Goal: Information Seeking & Learning: Learn about a topic

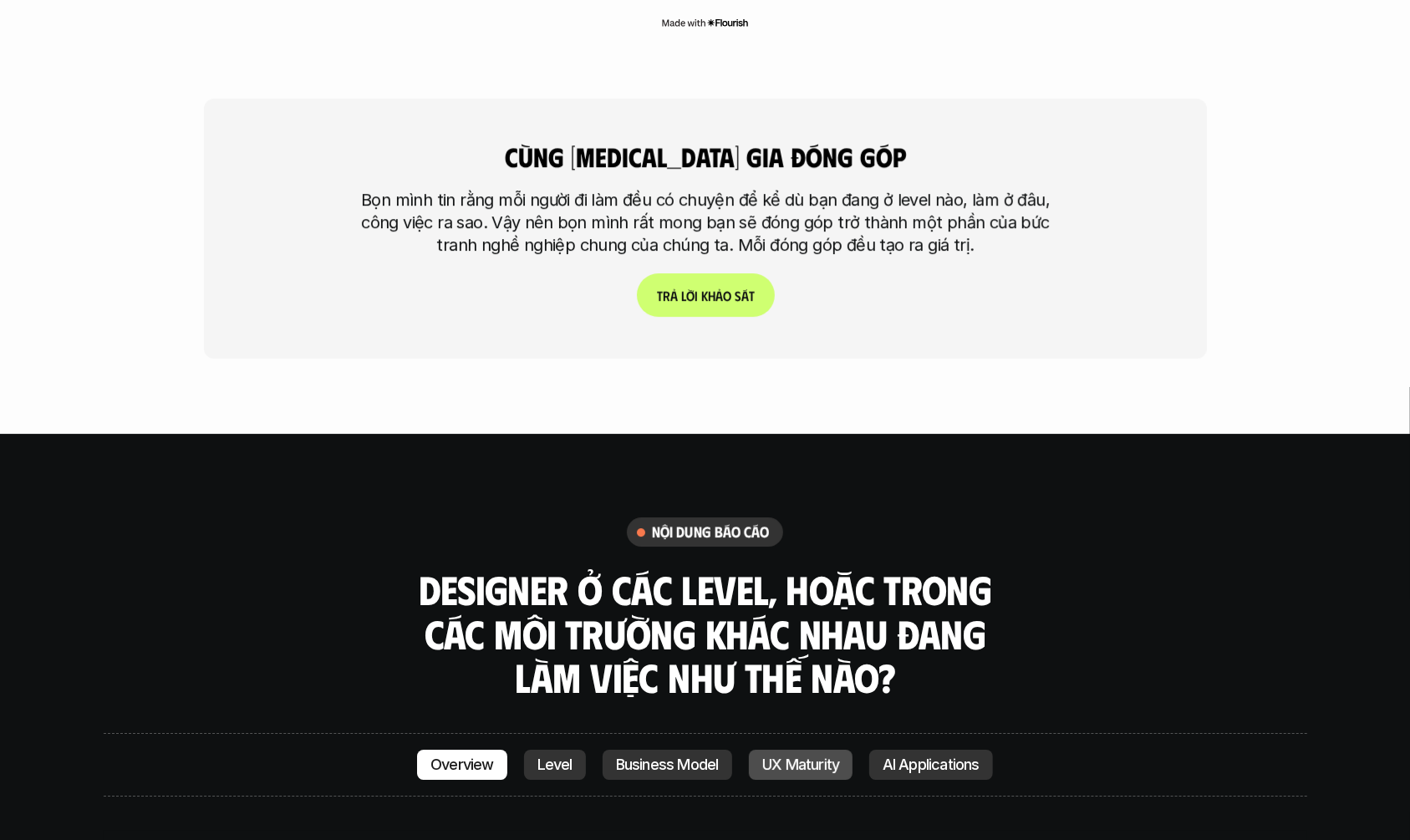
scroll to position [4620, 0]
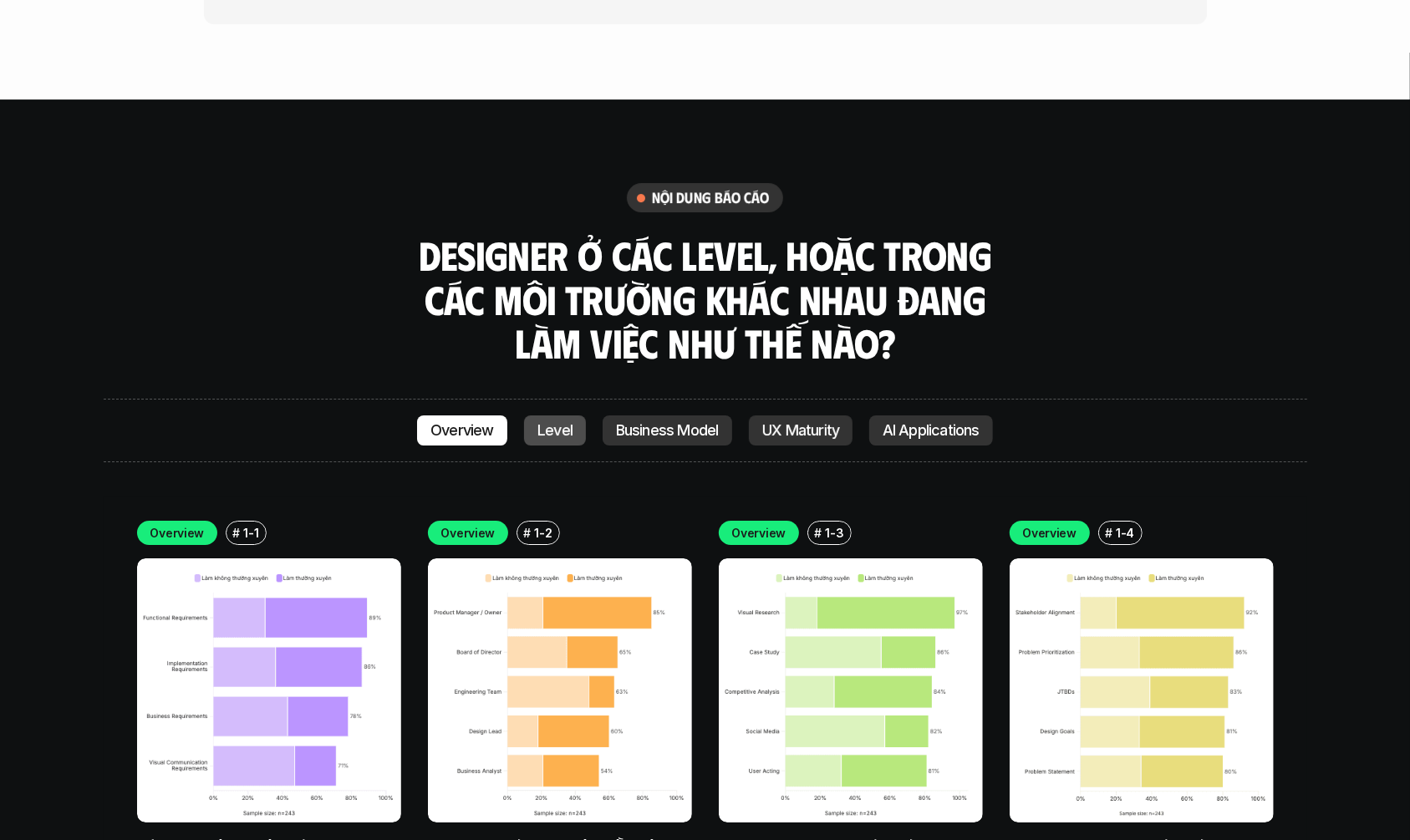
click at [541, 422] on p "Level" at bounding box center [555, 430] width 35 height 17
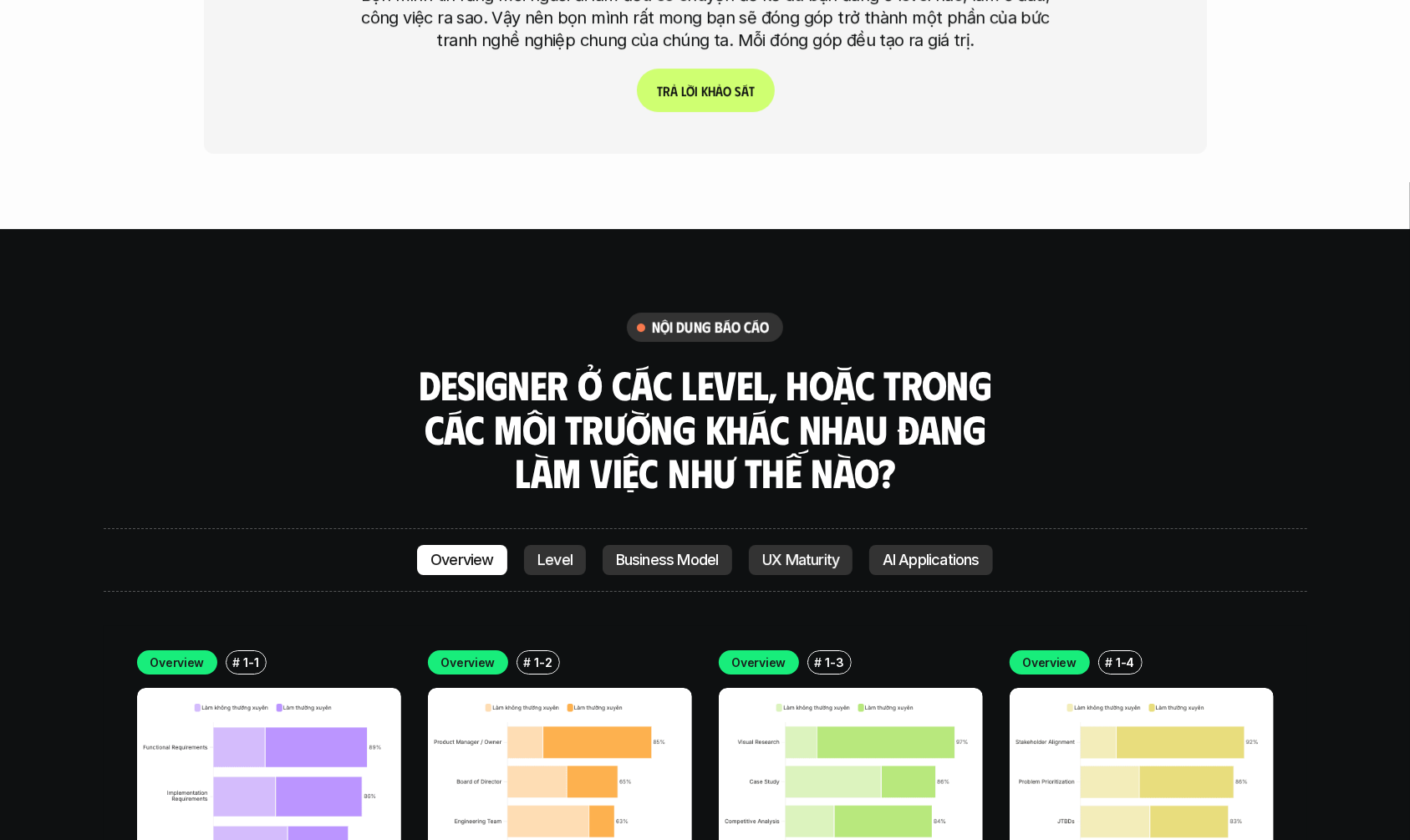
scroll to position [4414, 0]
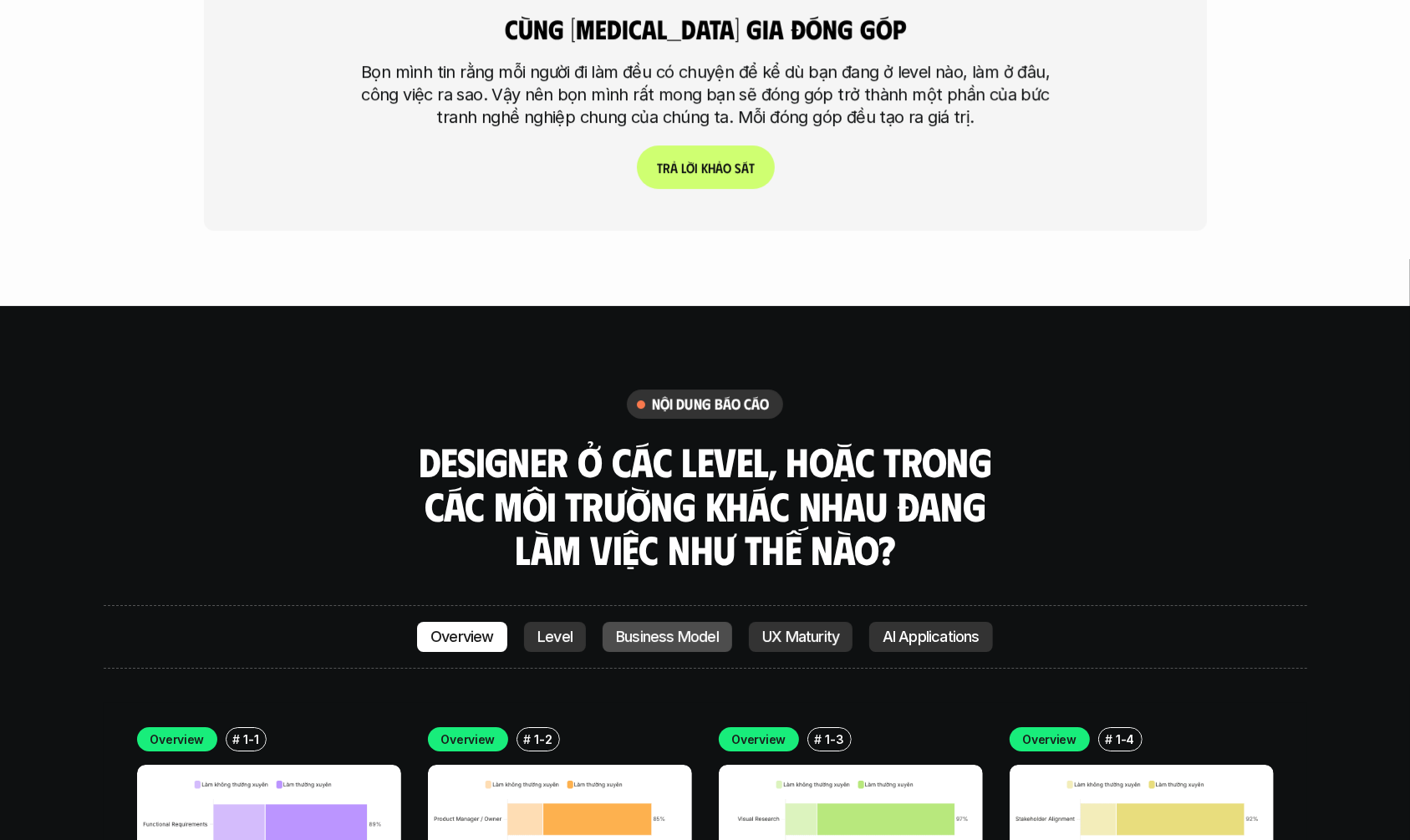
click at [686, 621] on link "Business Model" at bounding box center [667, 637] width 129 height 30
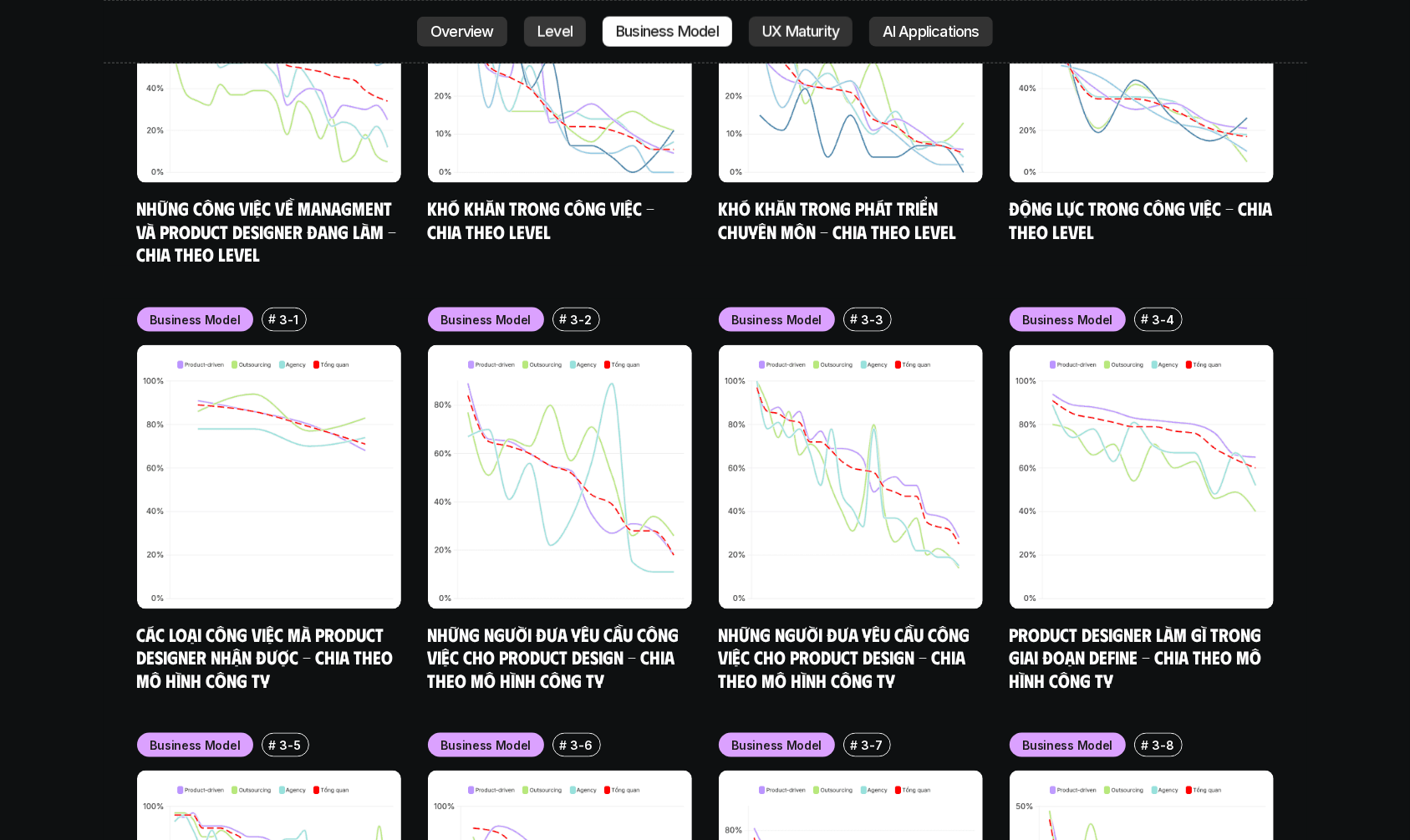
scroll to position [7113, 0]
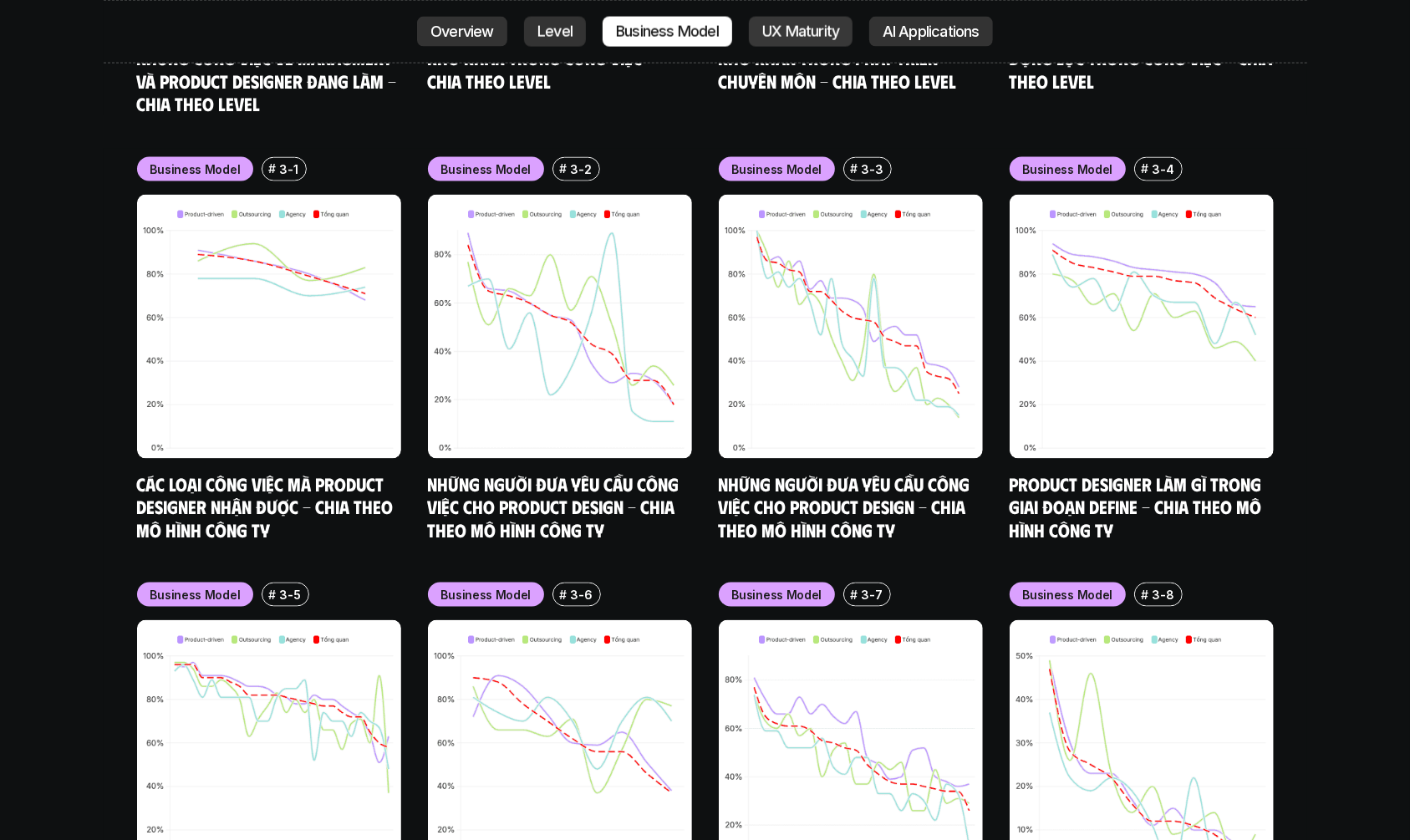
click at [830, 17] on link "UX Maturity" at bounding box center [800, 32] width 104 height 30
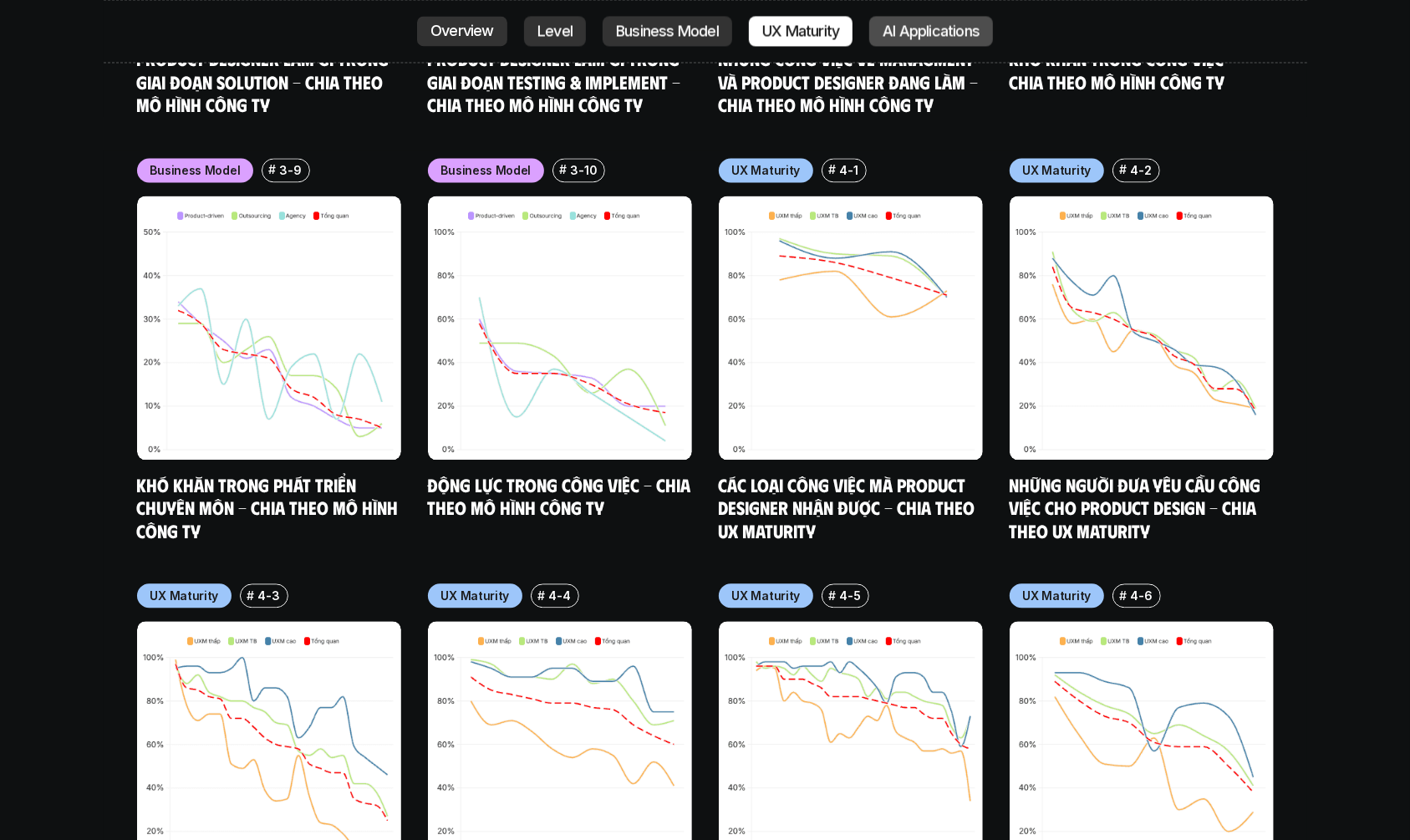
click at [911, 32] on p "AI Applications" at bounding box center [931, 32] width 97 height 17
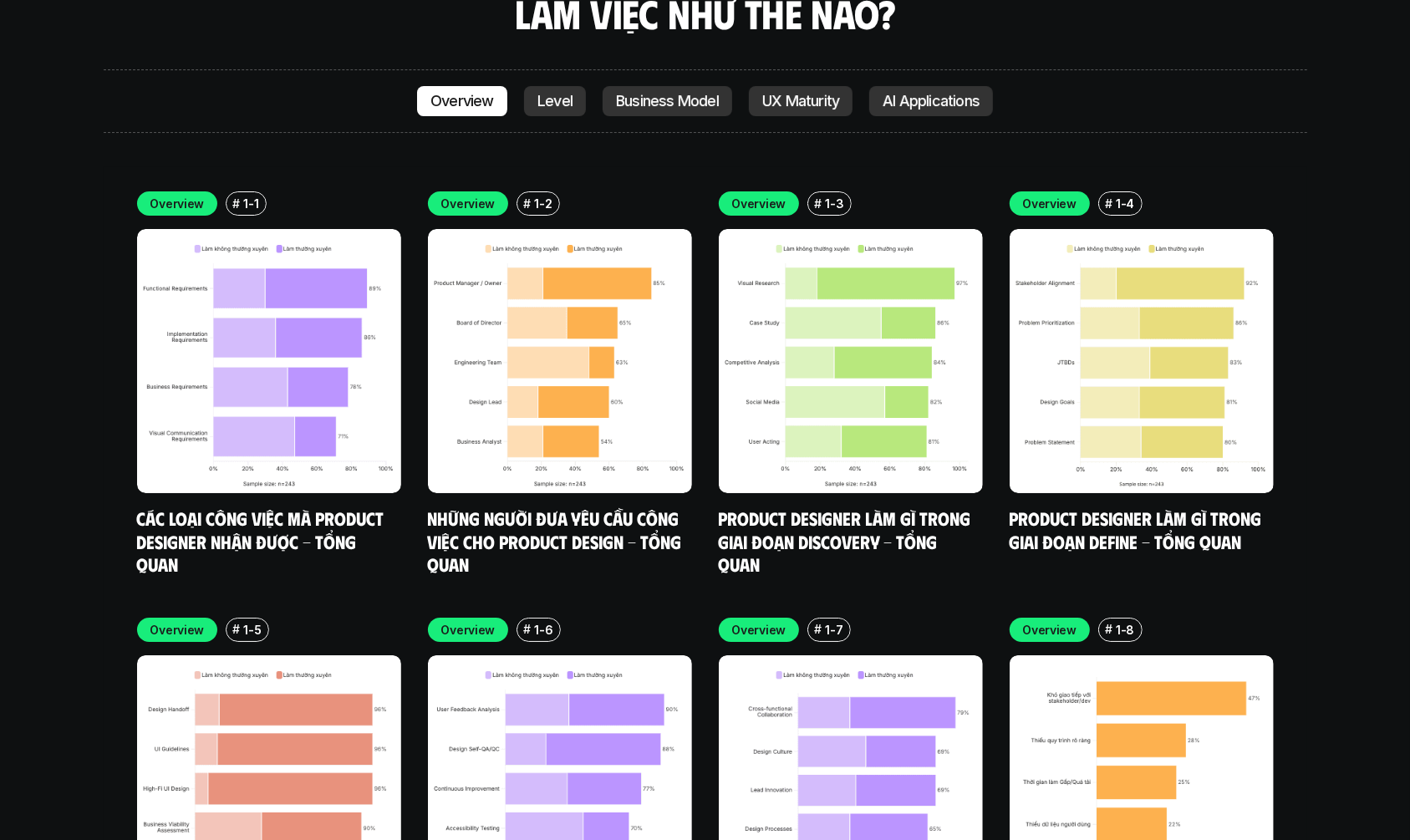
scroll to position [4979, 0]
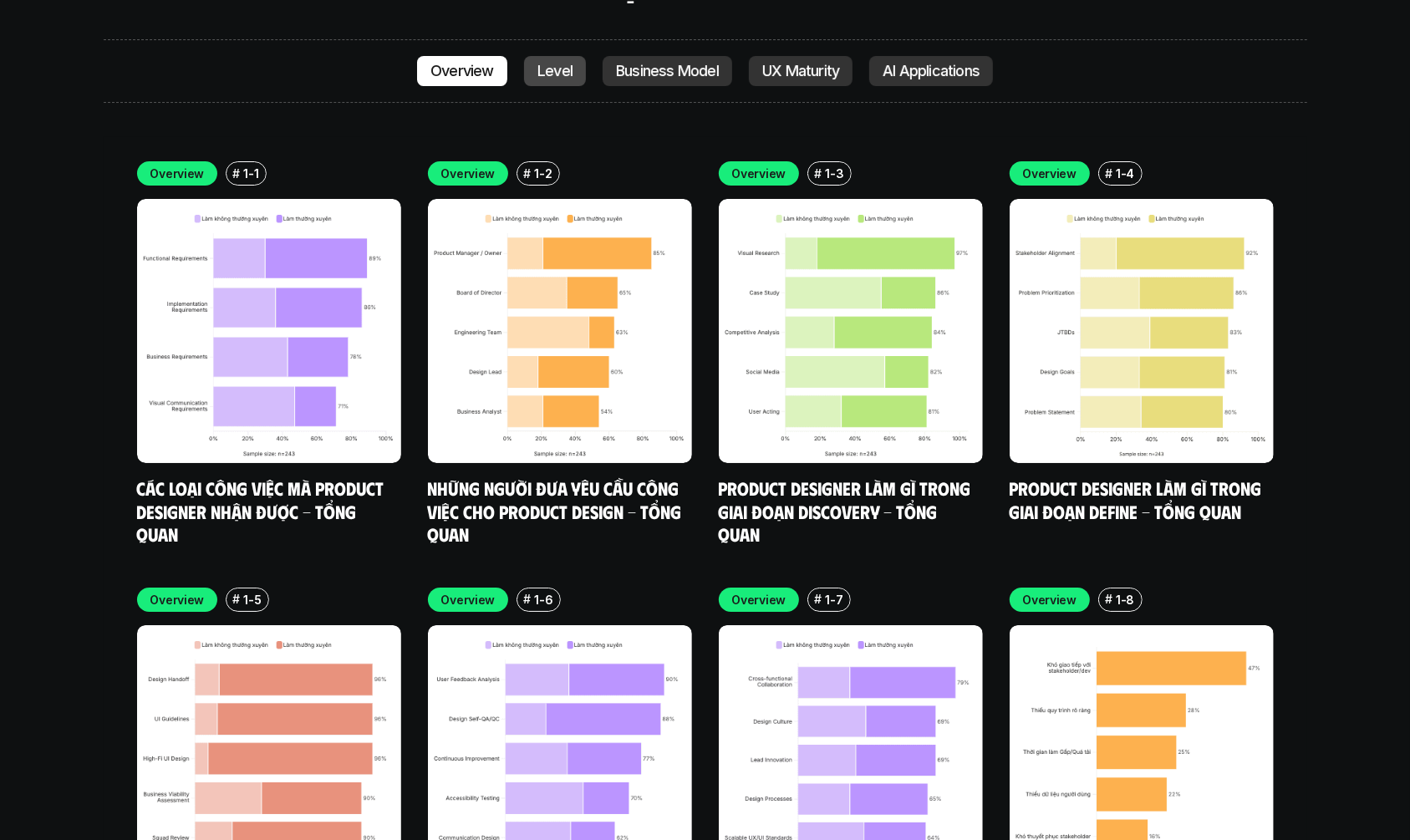
click at [541, 63] on p "Level" at bounding box center [555, 71] width 35 height 17
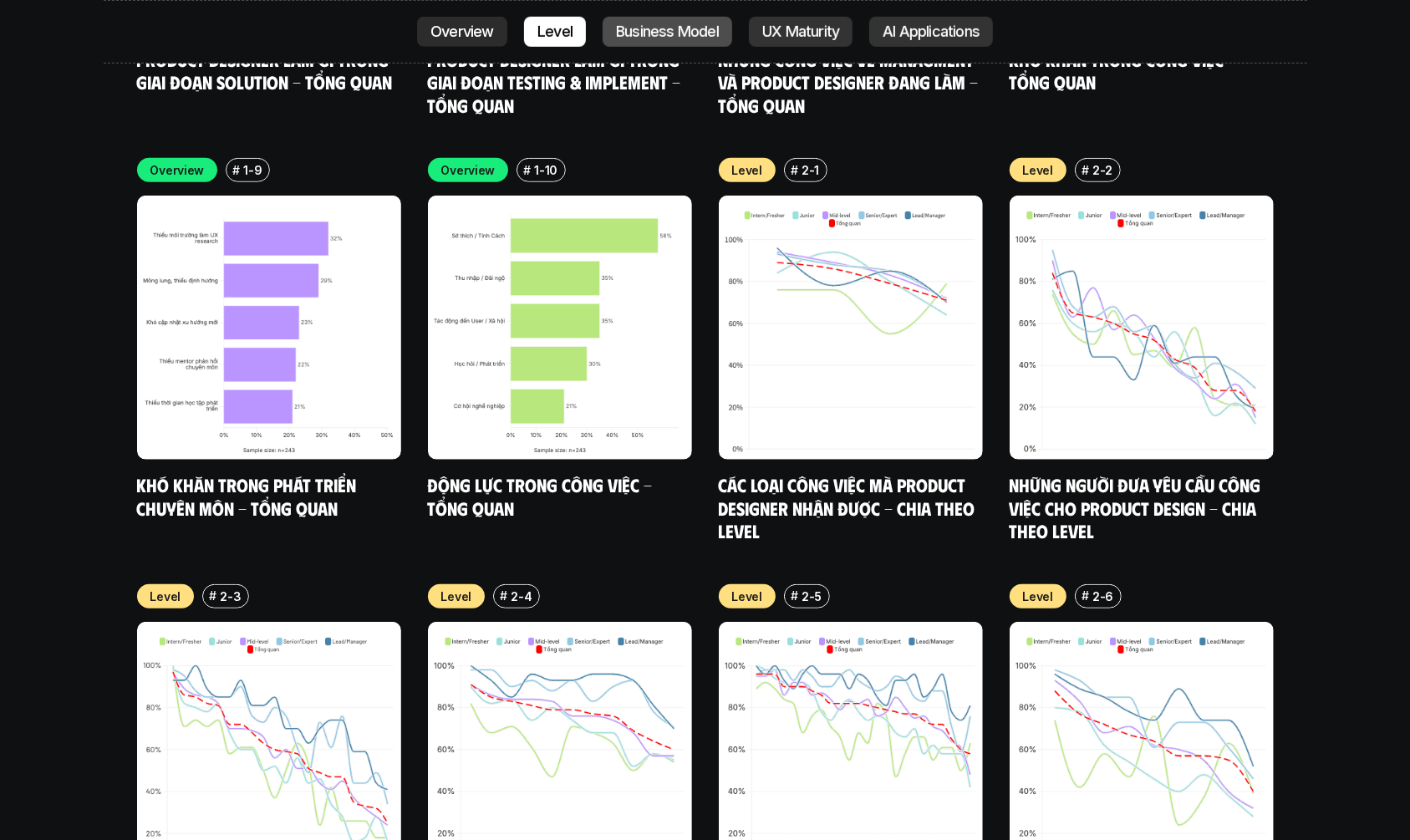
click at [646, 35] on p "Business Model" at bounding box center [667, 32] width 103 height 17
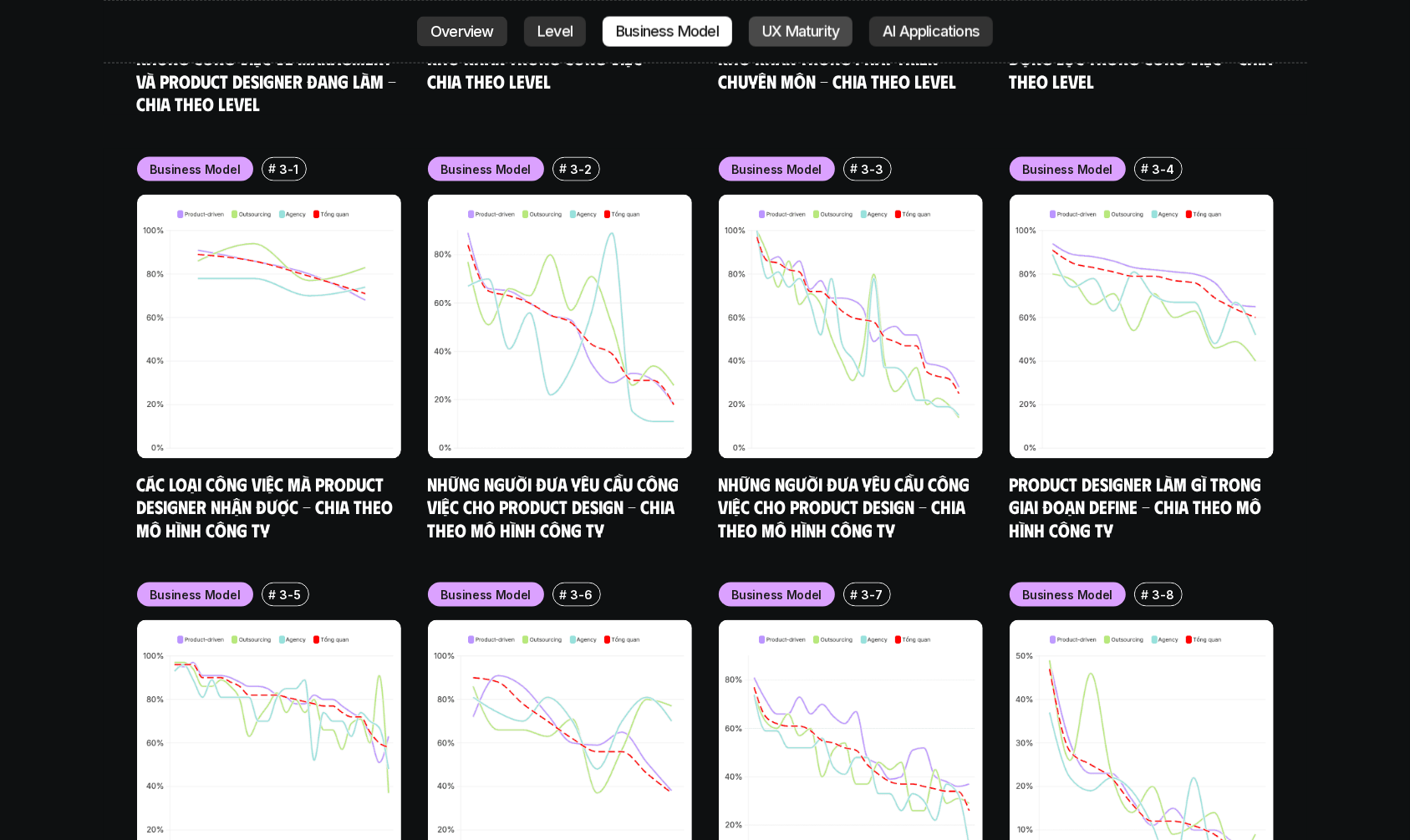
click at [820, 45] on link "UX Maturity" at bounding box center [800, 32] width 104 height 30
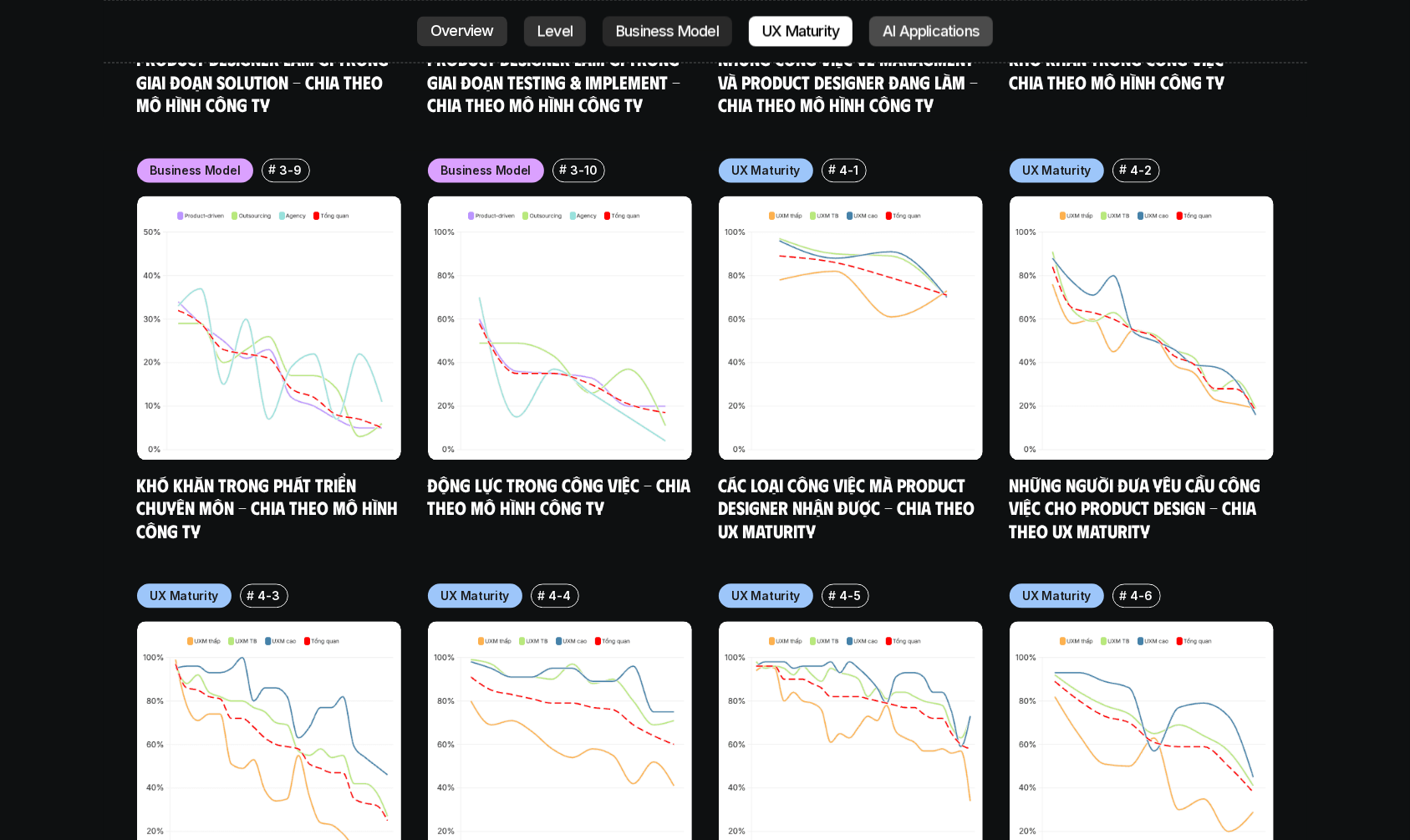
click at [905, 39] on p "AI Applications" at bounding box center [931, 32] width 97 height 17
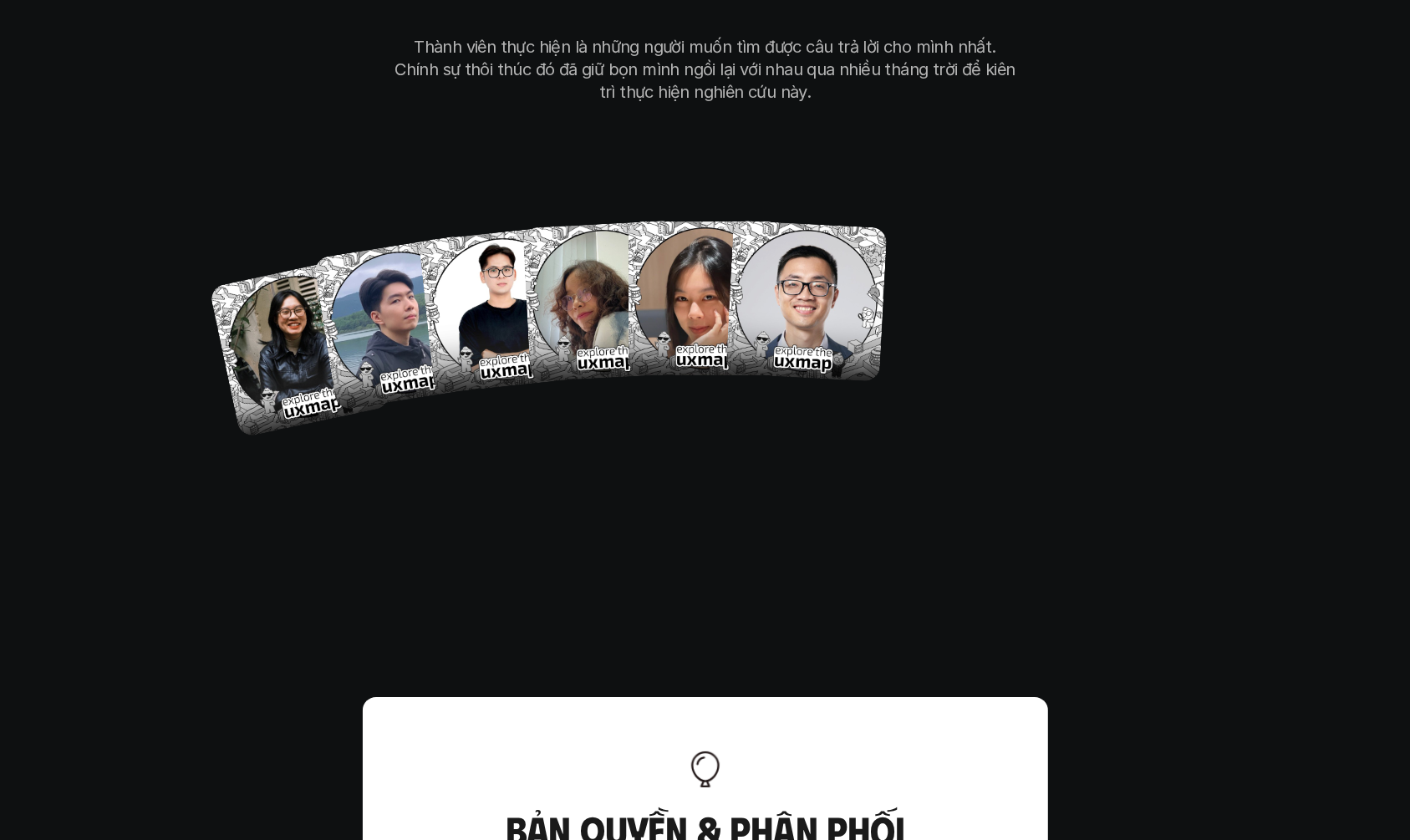
scroll to position [10114, 0]
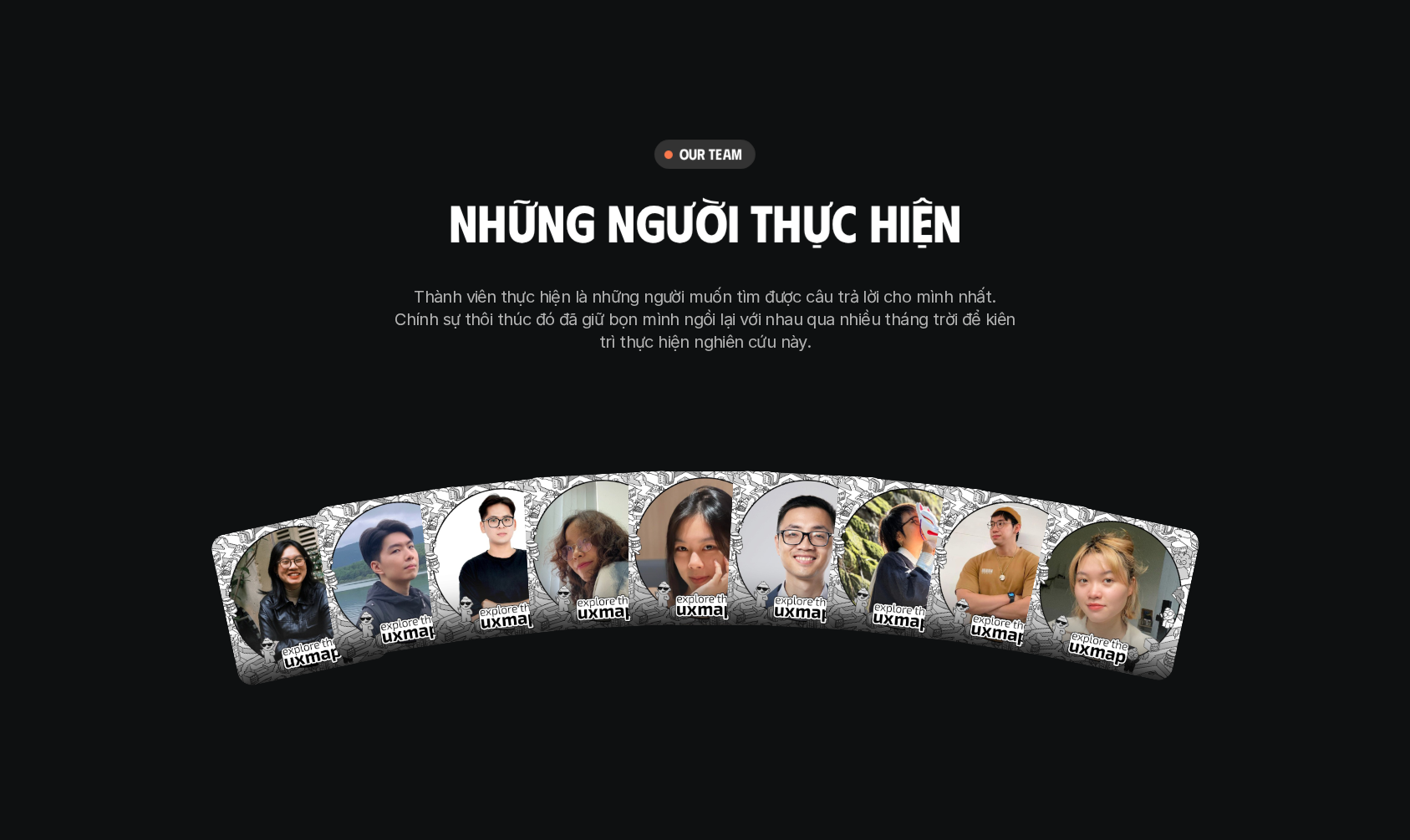
scroll to position [9612, 0]
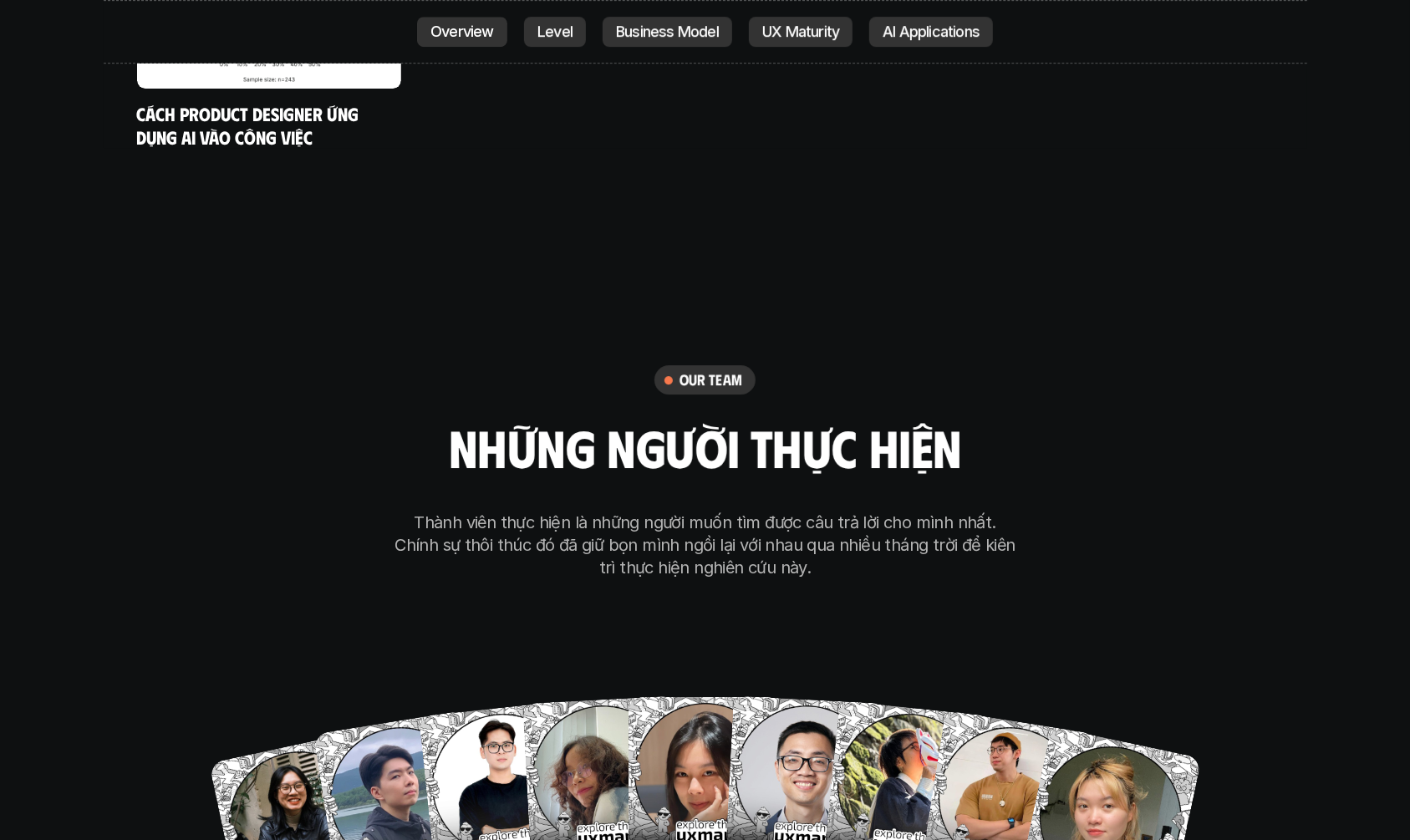
click at [894, 405] on div "our team những người thực hiện Thành viên thực hiện là những người muốn tìm đượ…" at bounding box center [706, 471] width 627 height 214
click at [731, 371] on h6 "our team" at bounding box center [711, 380] width 63 height 19
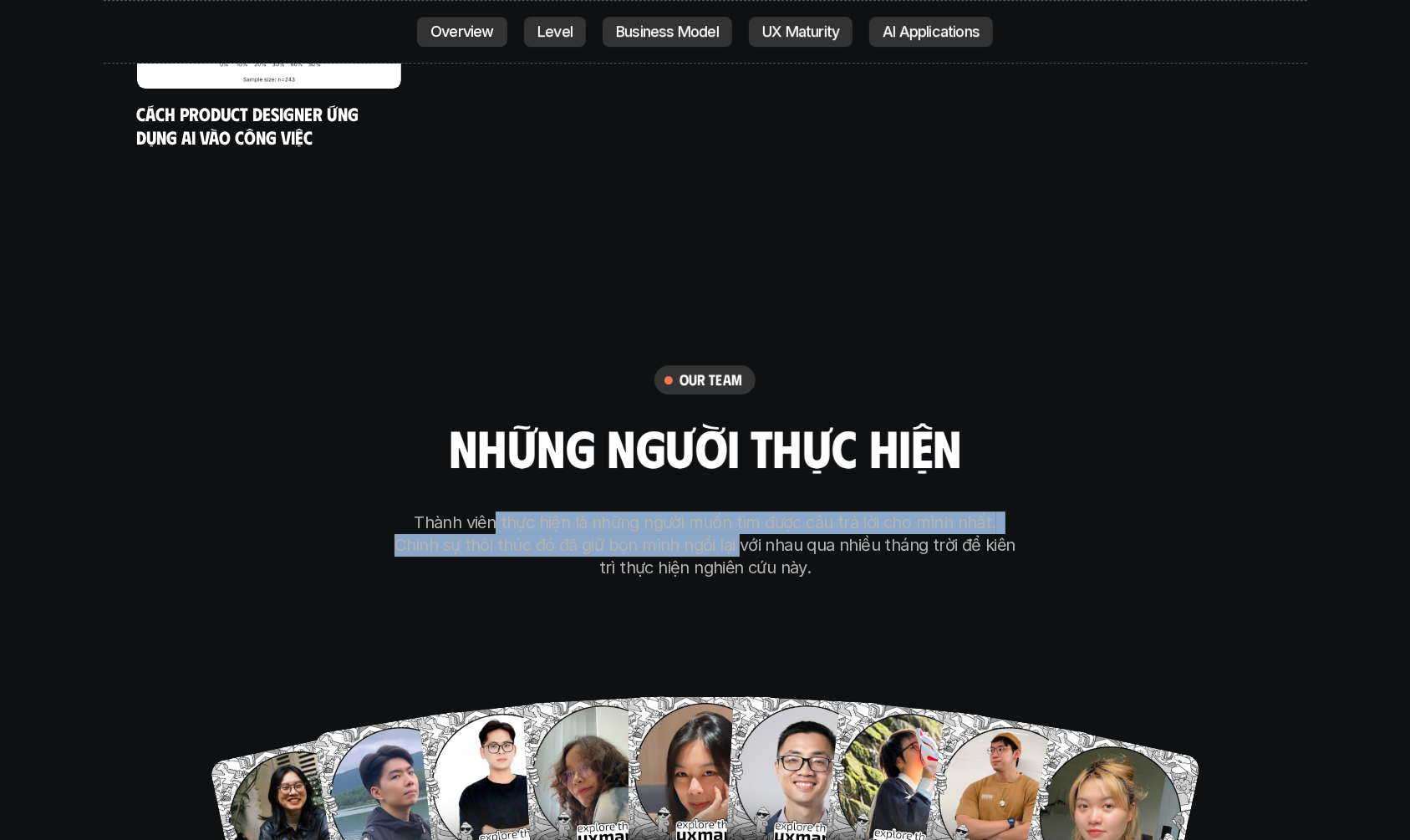
drag, startPoint x: 476, startPoint y: 426, endPoint x: 687, endPoint y: 457, distance: 213.3
click at [687, 498] on div "Thành viên thực hiện là những người muốn tìm được câu trả lời cho mình nhất. Ch…" at bounding box center [706, 538] width 627 height 81
click at [687, 511] on p "Thành viên thực hiện là những người muốn tìm được câu trả lời cho mình nhất. Ch…" at bounding box center [706, 544] width 627 height 67
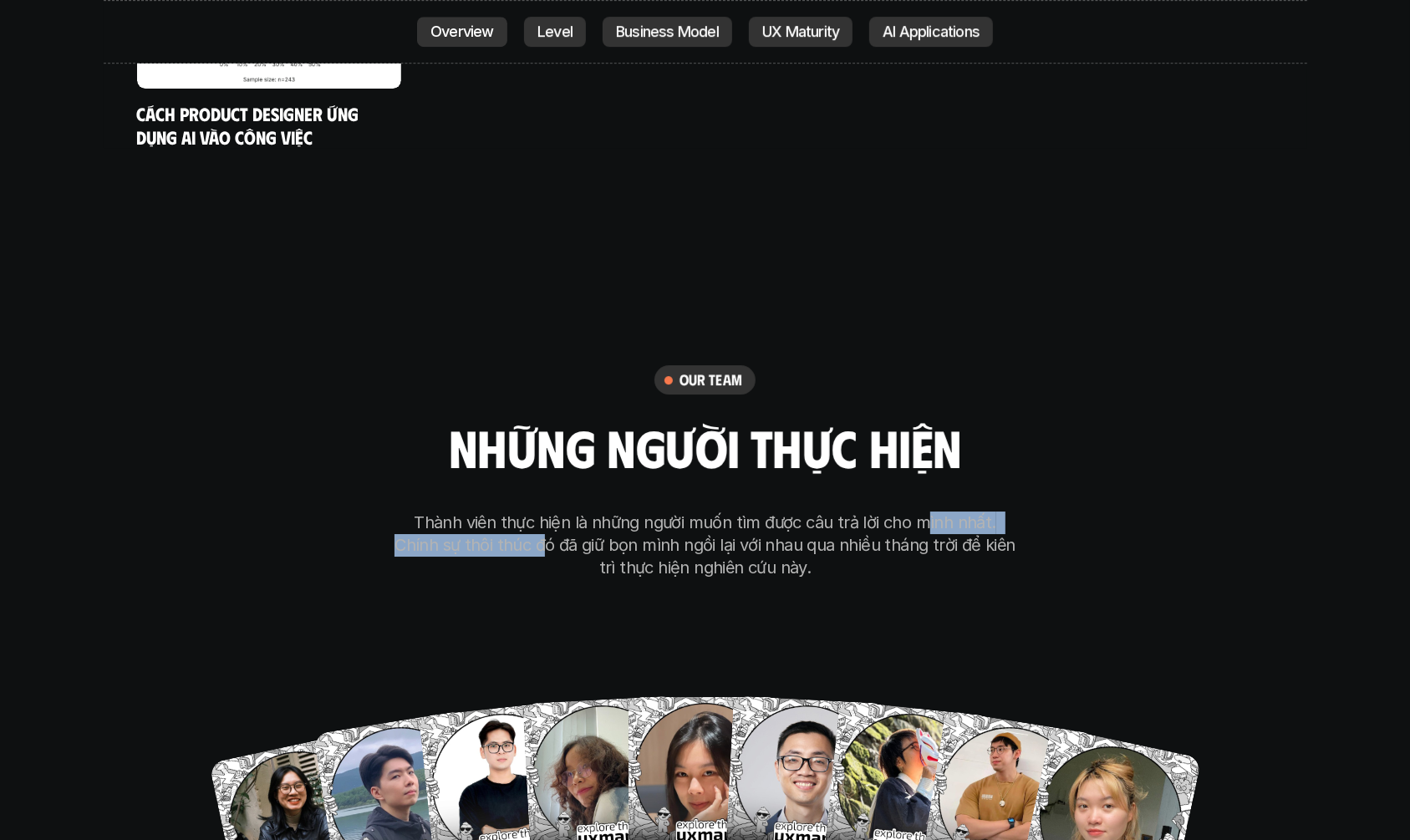
drag, startPoint x: 489, startPoint y: 454, endPoint x: 906, endPoint y: 440, distance: 417.2
click at [906, 511] on p "Thành viên thực hiện là những người muốn tìm được câu trả lời cho mình nhất. Ch…" at bounding box center [706, 544] width 627 height 67
click at [981, 511] on p "Thành viên thực hiện là những người muốn tìm được câu trả lời cho mình nhất. Ch…" at bounding box center [706, 544] width 627 height 67
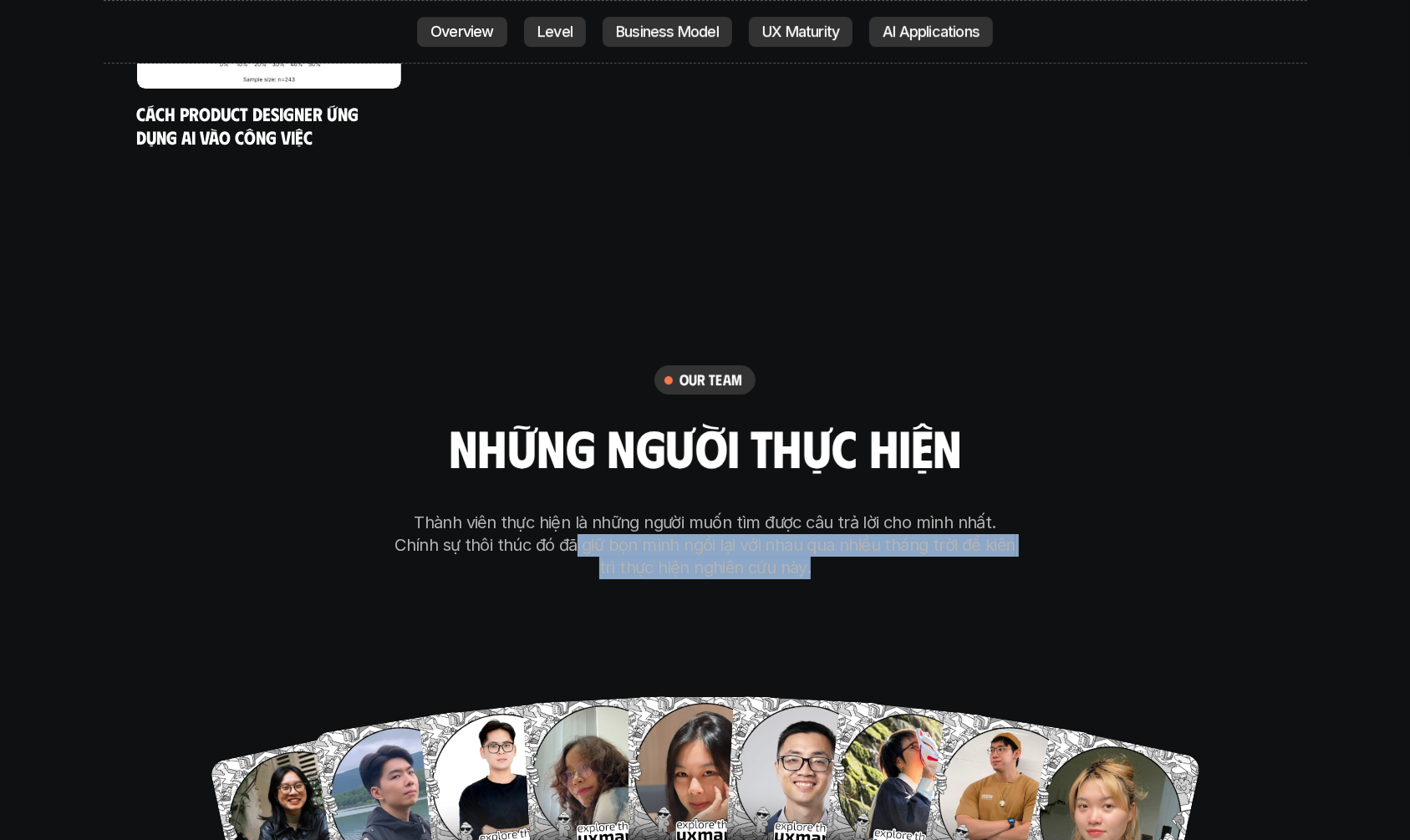
drag, startPoint x: 527, startPoint y: 462, endPoint x: 896, endPoint y: 506, distance: 371.6
click at [896, 506] on div "our team những người thực hiện Thành viên thực hiện là những người muốn tìm đượ…" at bounding box center [706, 635] width 836 height 841
click at [893, 504] on div "our team những người thực hiện Thành viên thực hiện là những người muốn tìm đượ…" at bounding box center [706, 635] width 836 height 841
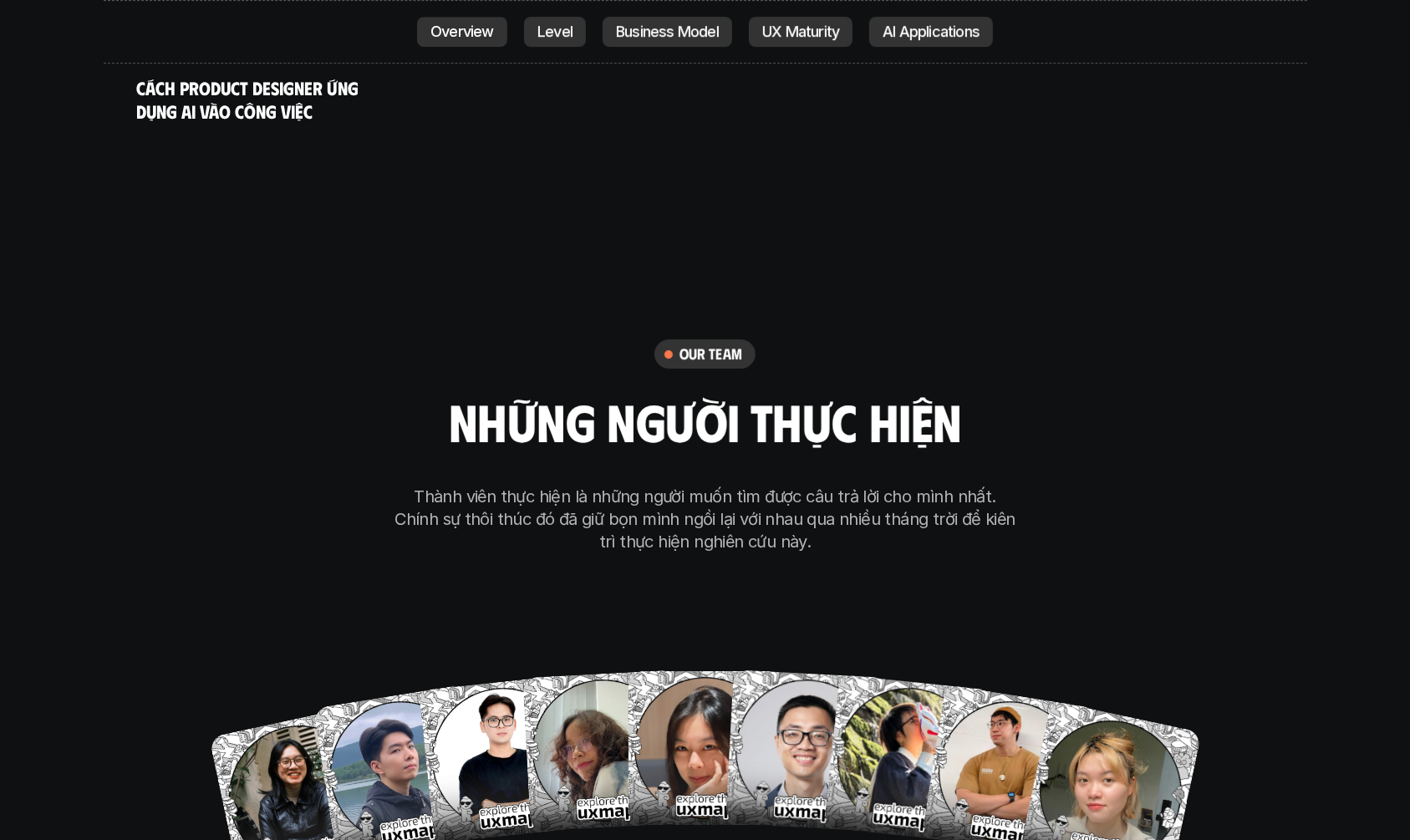
scroll to position [9863, 0]
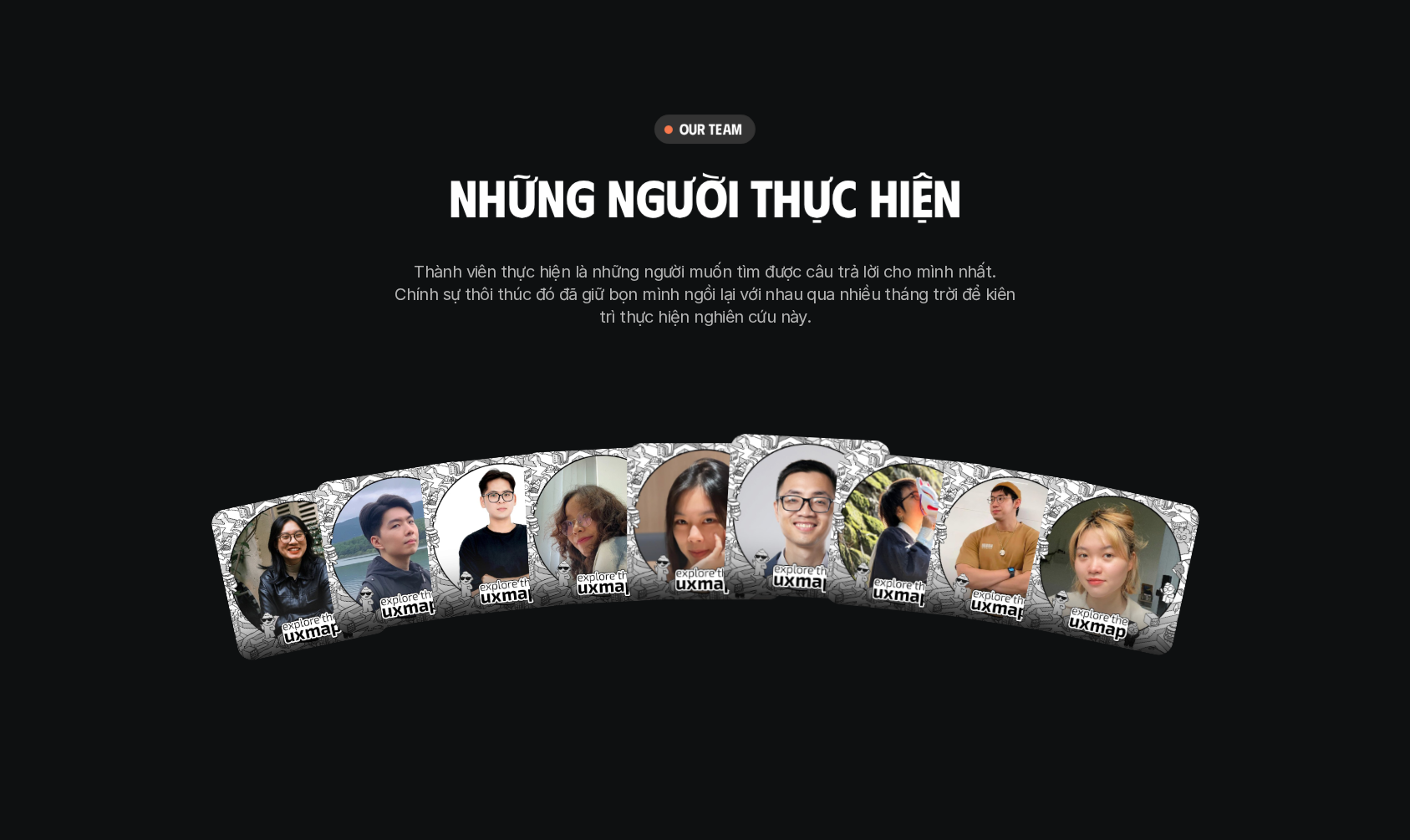
click at [720, 404] on div "[PERSON_NAME] Hai Hong Anh Ngoc Anh Ong Giao Thoa Tran Tien Son To My" at bounding box center [705, 529] width 802 height 251
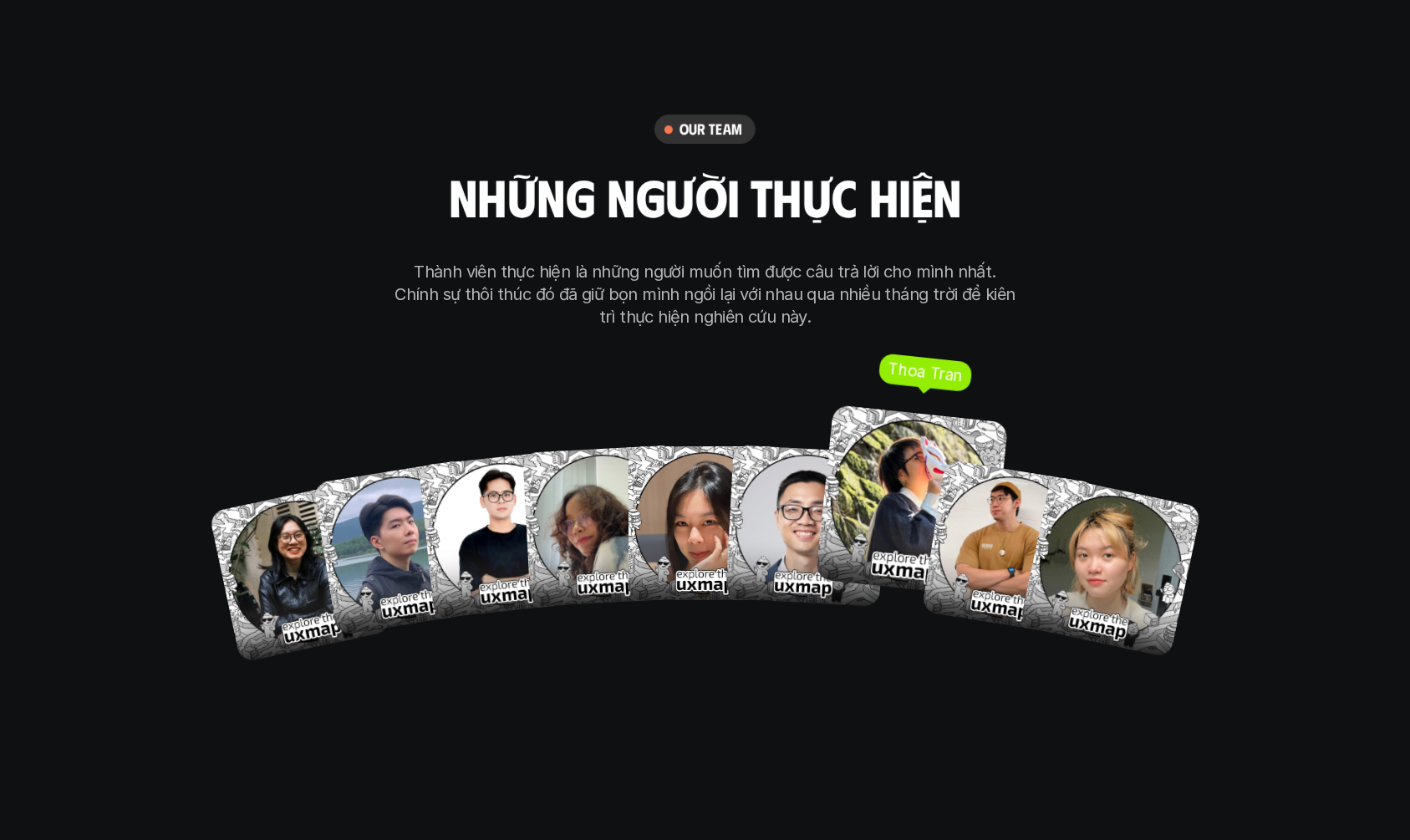
click at [868, 437] on img at bounding box center [911, 501] width 193 height 193
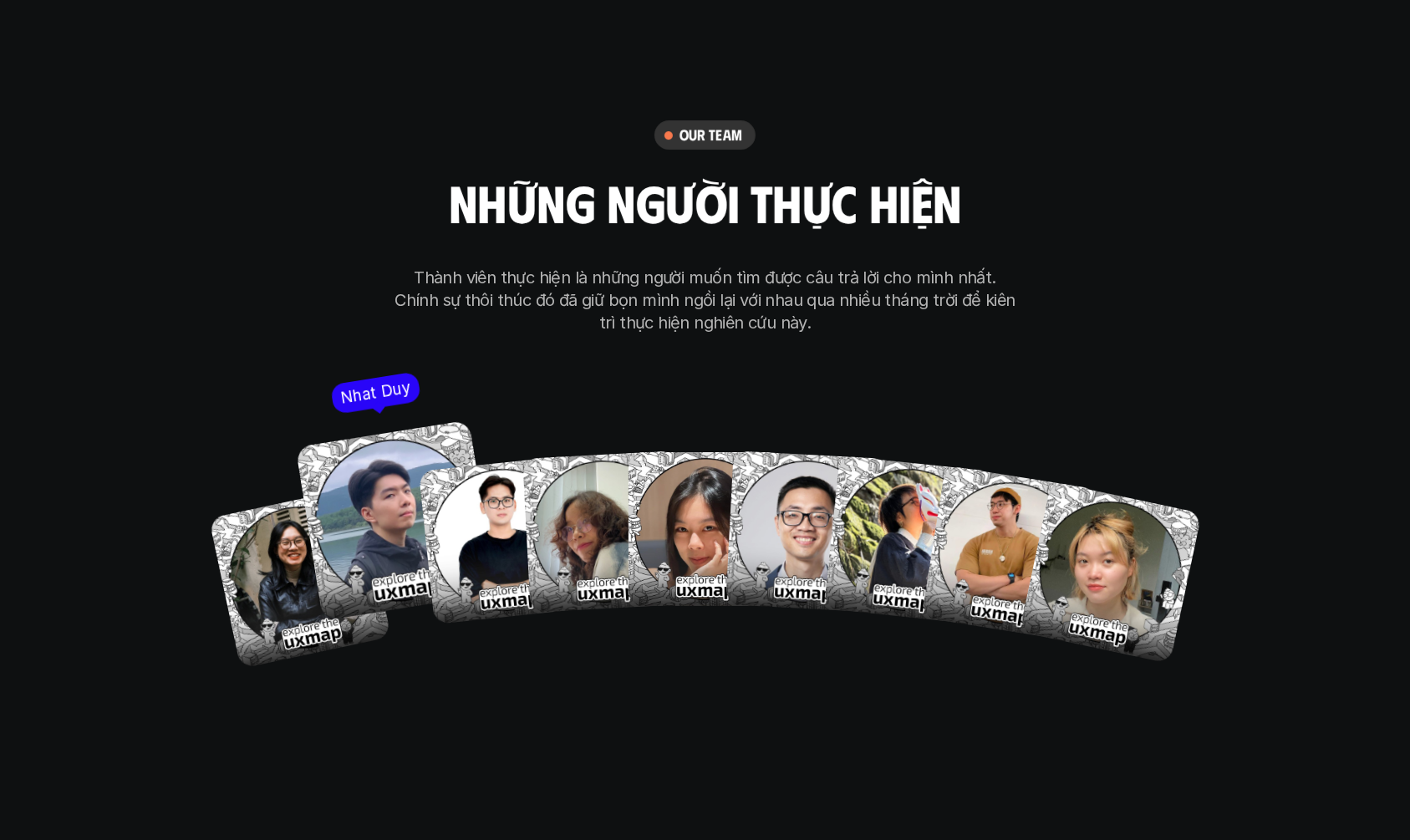
scroll to position [9857, 0]
click at [403, 421] on img at bounding box center [395, 521] width 200 height 200
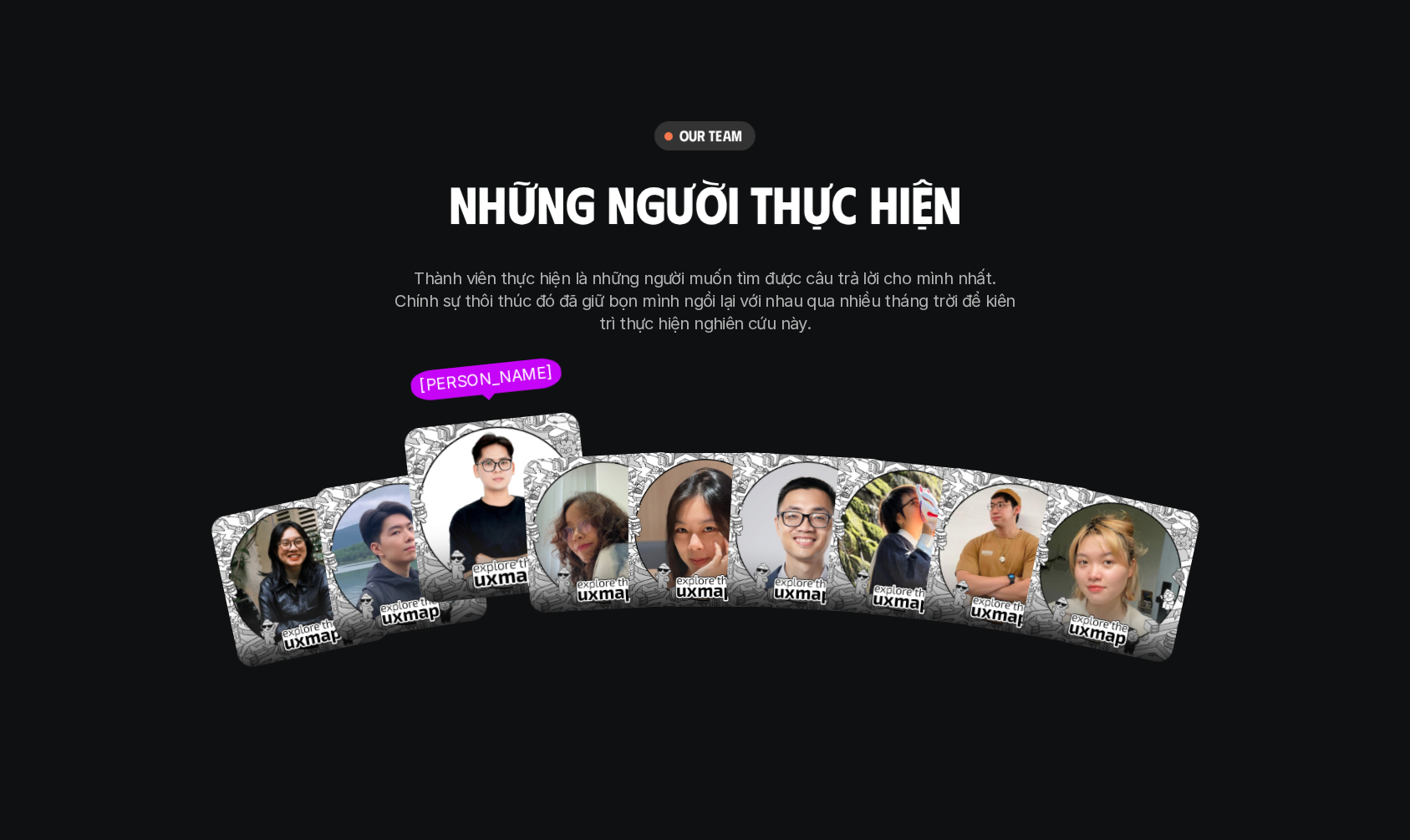
click at [492, 450] on img at bounding box center [499, 507] width 193 height 193
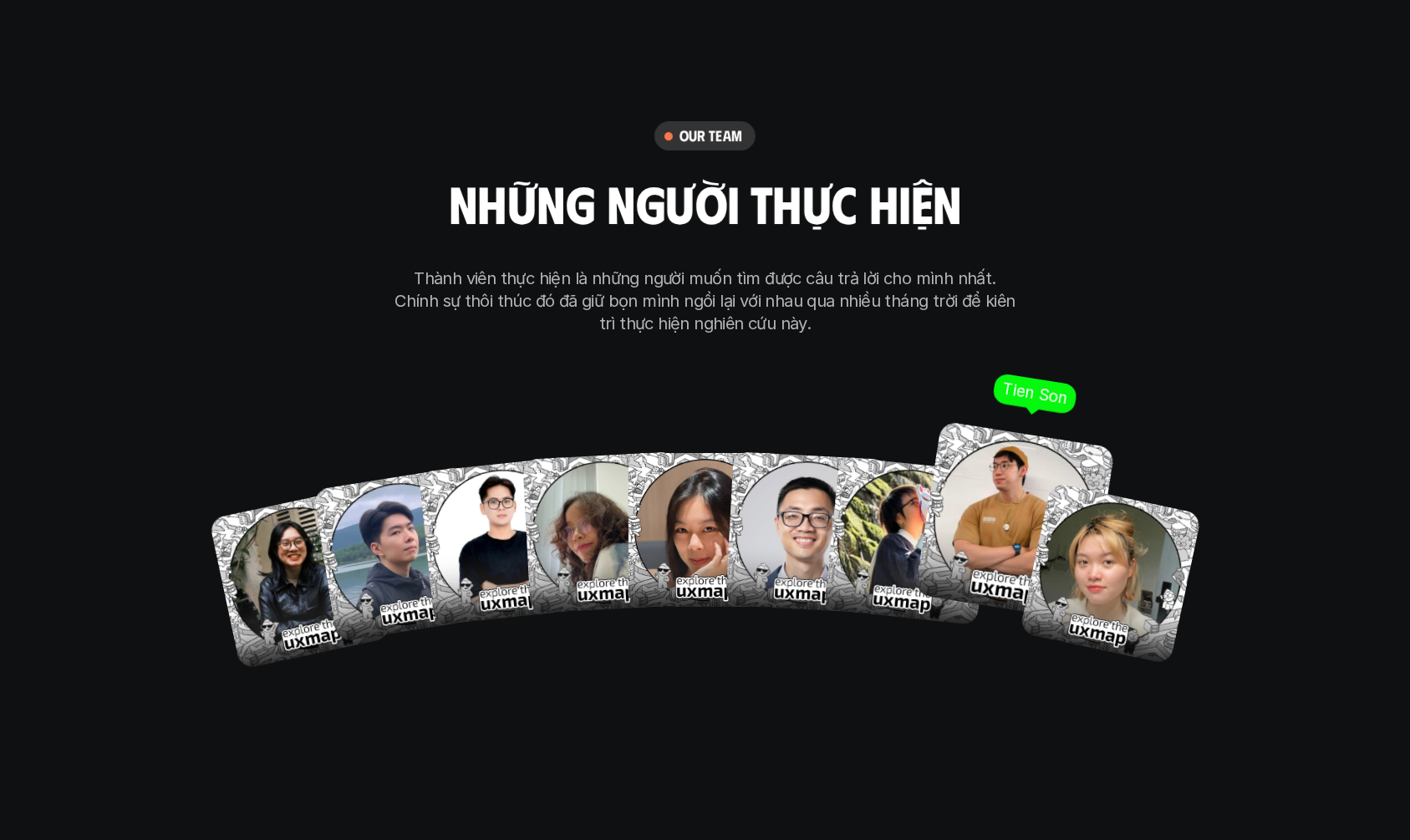
click at [1015, 434] on img at bounding box center [1014, 521] width 200 height 200
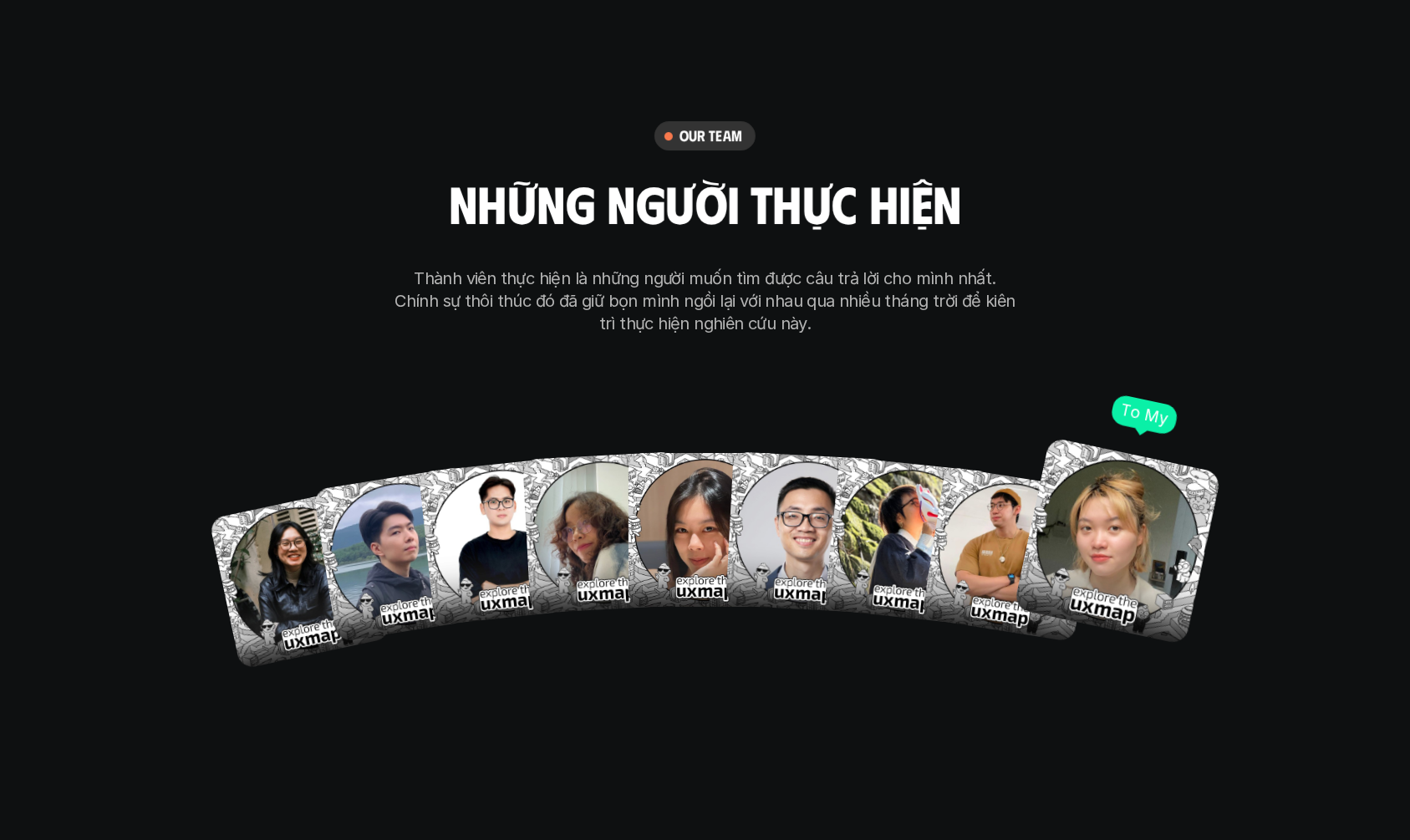
click at [1115, 459] on img at bounding box center [1116, 541] width 208 height 208
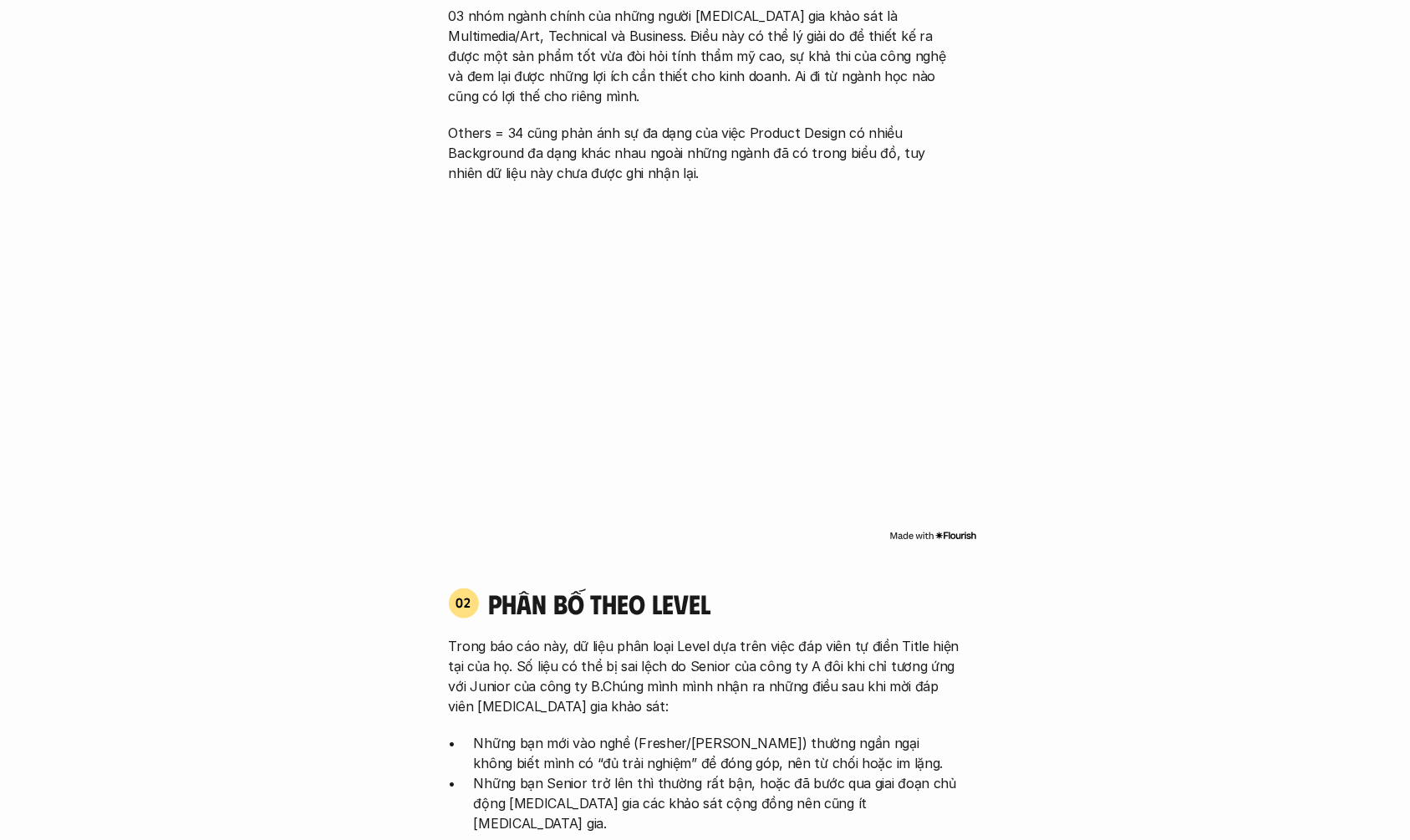
scroll to position [1922, 0]
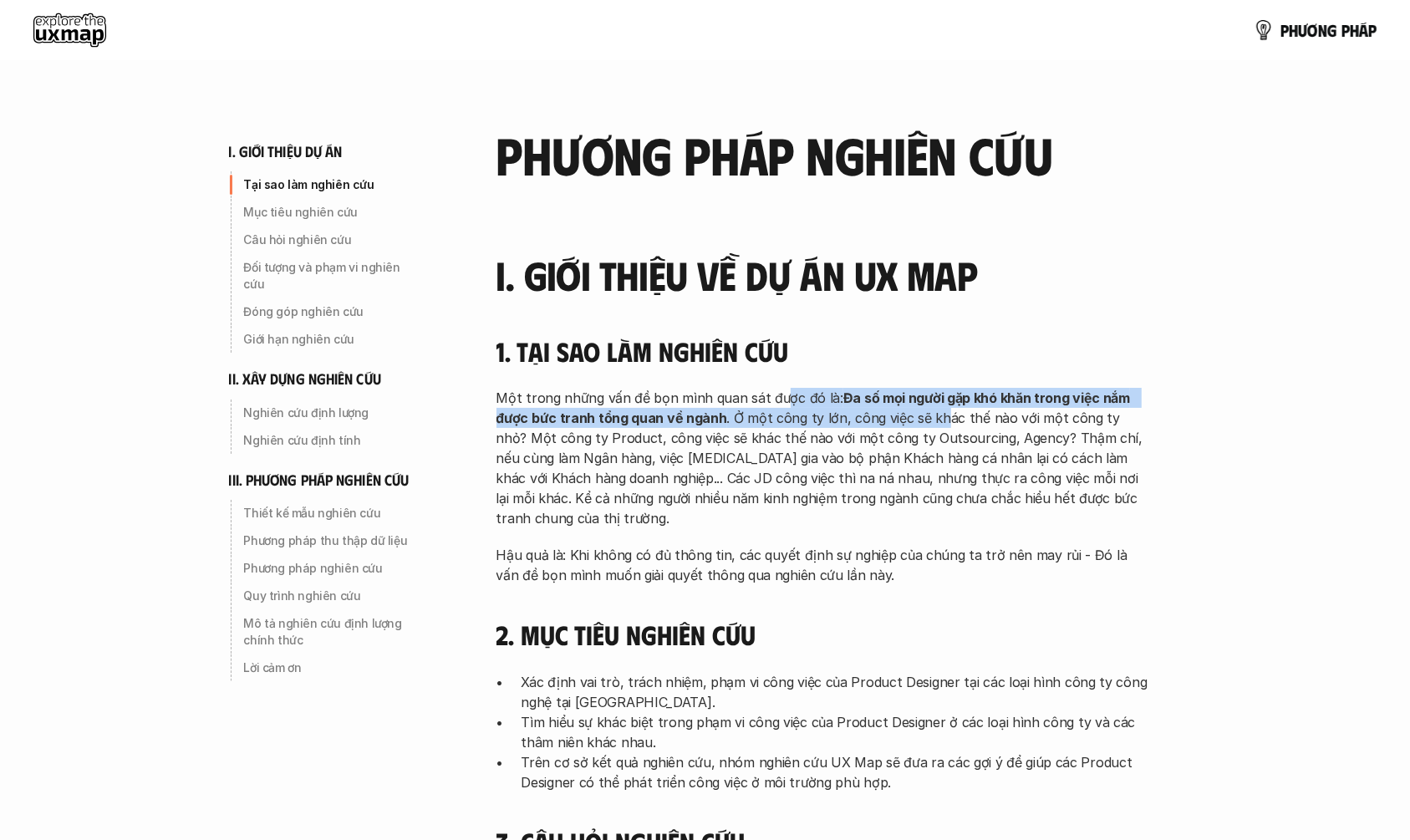
drag, startPoint x: 778, startPoint y: 387, endPoint x: 936, endPoint y: 424, distance: 162.3
click at [936, 424] on div "1. Tại sao làm nghiên cứu Một trong những vấn đề bọn mình quan sát được đó là: …" at bounding box center [823, 460] width 652 height 250
click at [936, 424] on p "Một trong những vấn đề bọn mình quan sát được đó là: Đa số mọi người gặp khó kh…" at bounding box center [823, 458] width 652 height 141
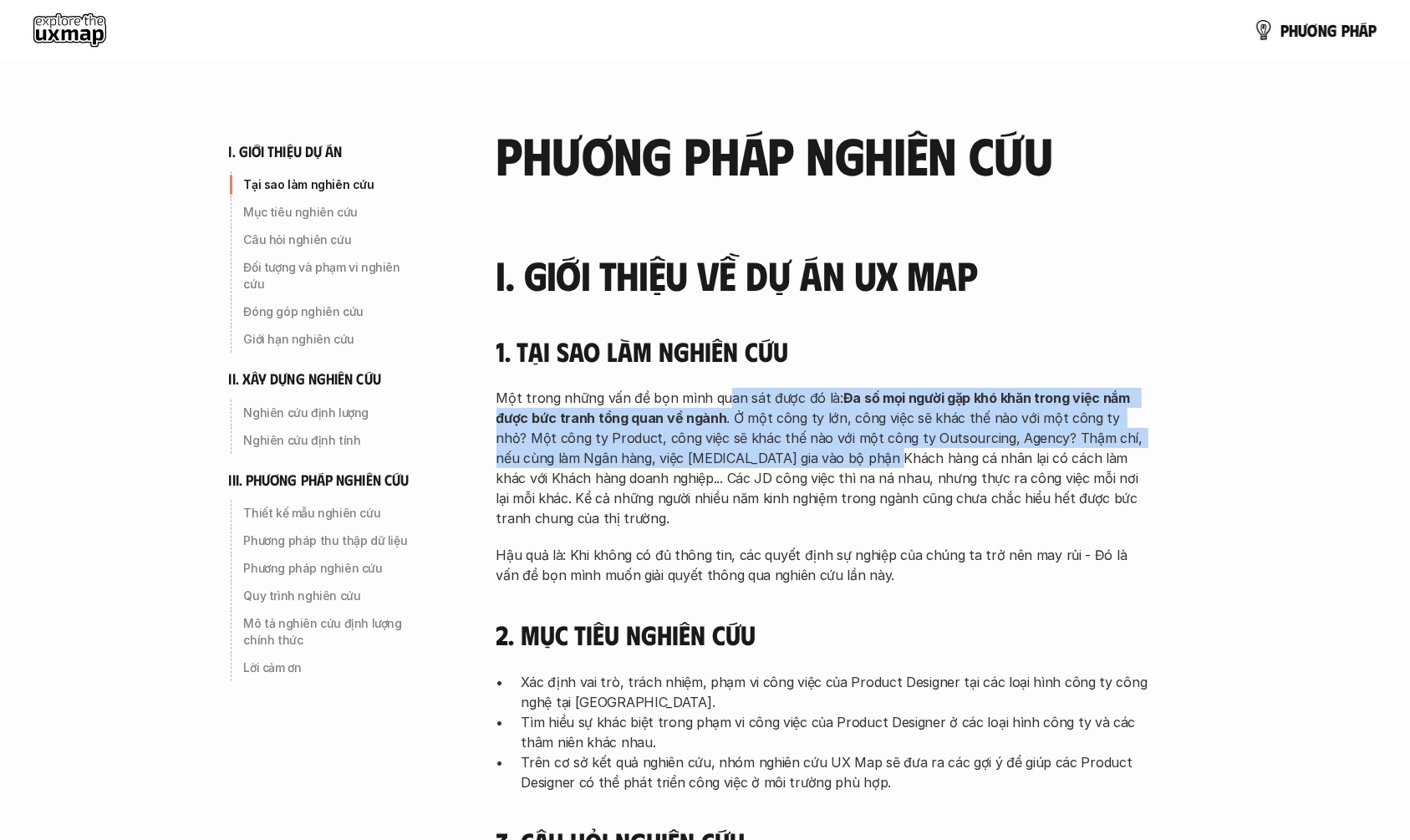
drag, startPoint x: 718, startPoint y: 406, endPoint x: 829, endPoint y: 459, distance: 123.0
click at [829, 459] on p "Một trong những vấn đề bọn mình quan sát được đó là: Đa số mọi người gặp khó kh…" at bounding box center [823, 458] width 652 height 141
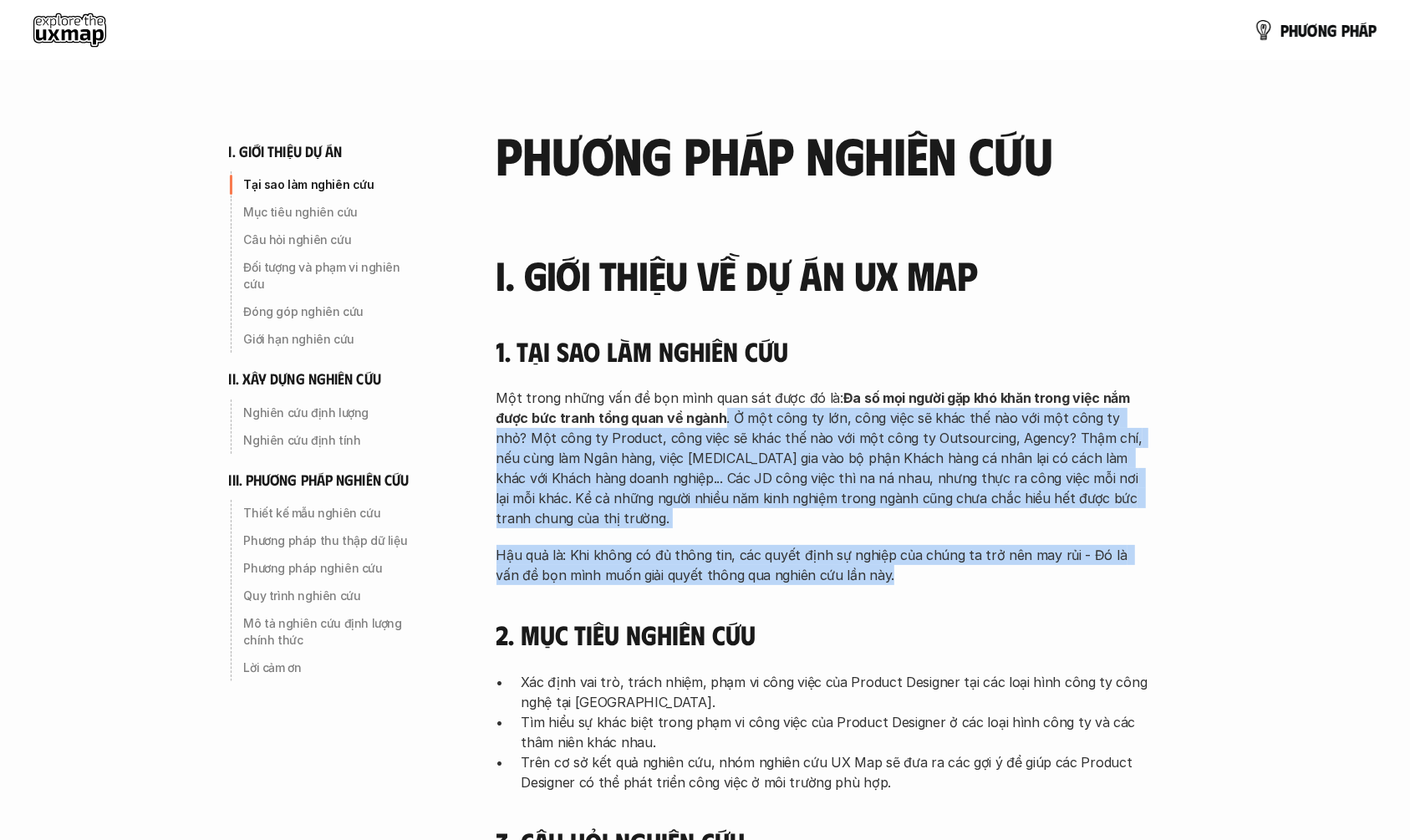
drag, startPoint x: 719, startPoint y: 413, endPoint x: 1037, endPoint y: 579, distance: 358.7
click at [1037, 579] on div "Một trong những vấn đề bọn mình quan sát được đó là: Đa số mọi người gặp khó kh…" at bounding box center [823, 487] width 652 height 198
click at [1037, 579] on p "Hậu quả là: Khi không có đủ thông tin, các quyết định sự nghiệp của chúng ta tr…" at bounding box center [823, 565] width 652 height 40
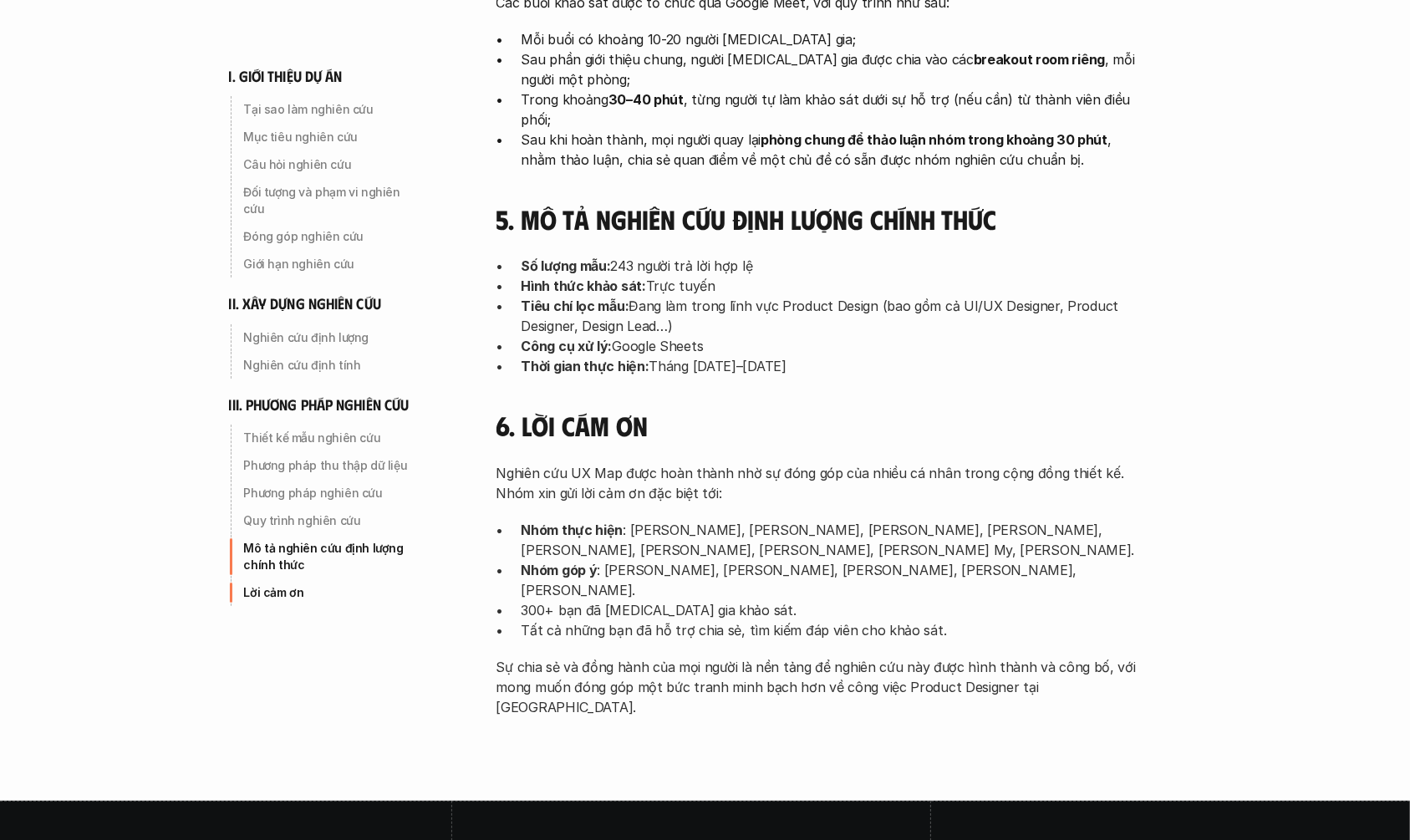
scroll to position [5315, 0]
